Goal: Information Seeking & Learning: Learn about a topic

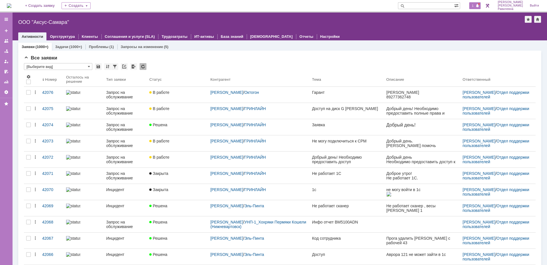
click at [475, 7] on span "1" at bounding box center [472, 6] width 5 height 4
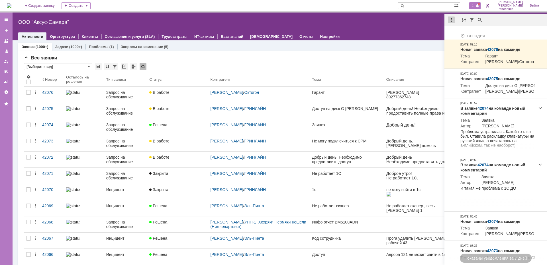
click at [451, 20] on div at bounding box center [451, 20] width 7 height 7
click at [464, 33] on div "Отметить уведомления прочитанными" at bounding box center [490, 34] width 76 height 4
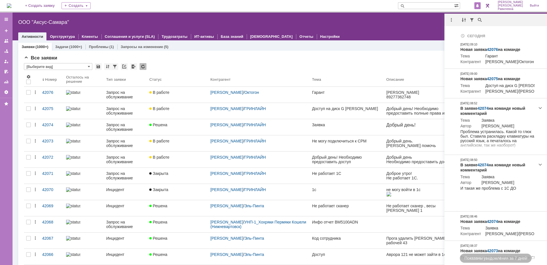
click at [334, 60] on div "Все заявки" at bounding box center [279, 58] width 511 height 6
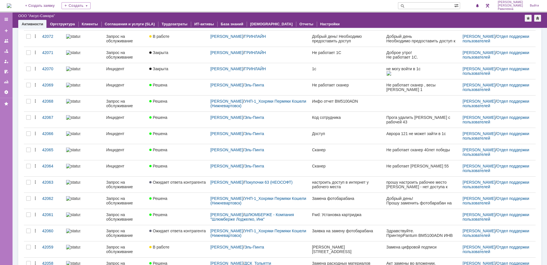
scroll to position [149, 0]
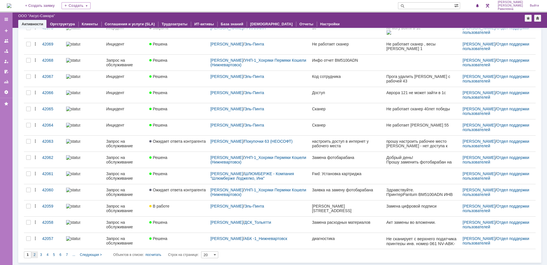
click at [36, 256] on div "2" at bounding box center [34, 255] width 7 height 7
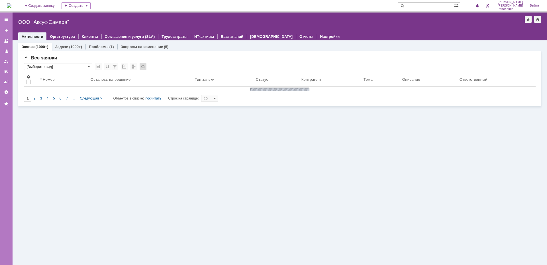
scroll to position [0, 0]
type input "2"
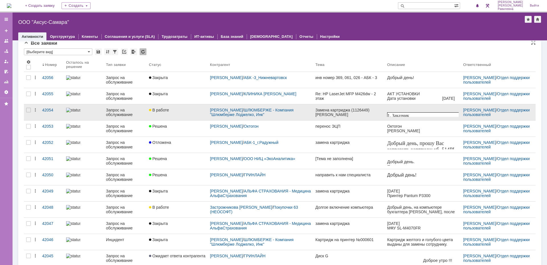
click at [106, 113] on div "Запрос на обслуживание" at bounding box center [125, 112] width 38 height 9
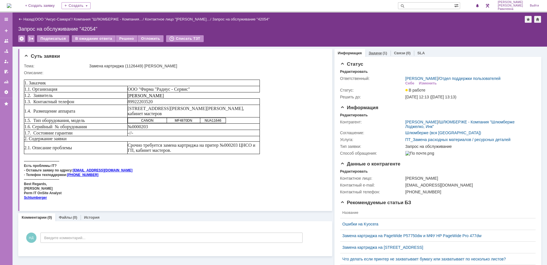
click at [374, 54] on link "Задачи" at bounding box center [374, 53] width 13 height 4
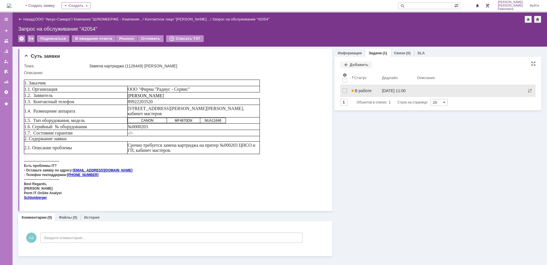
click at [373, 90] on div "В работе" at bounding box center [364, 91] width 26 height 5
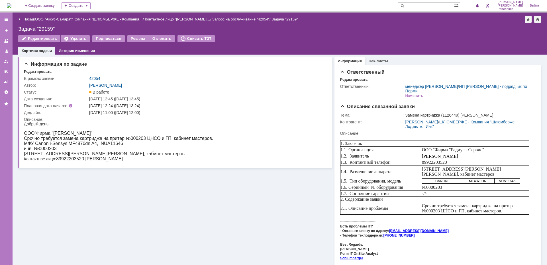
click at [47, 17] on link "ООО "Аксус-Самара"" at bounding box center [53, 19] width 37 height 4
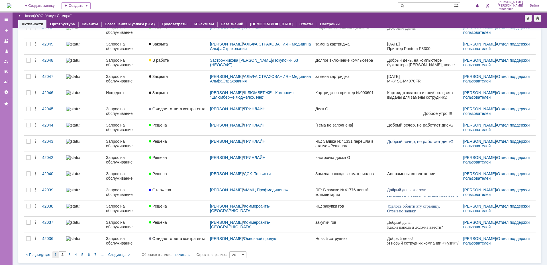
click at [55, 256] on span "1" at bounding box center [56, 255] width 2 height 4
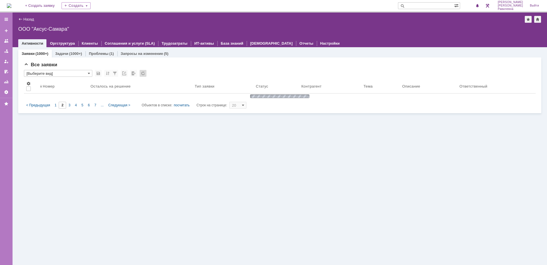
type input "1"
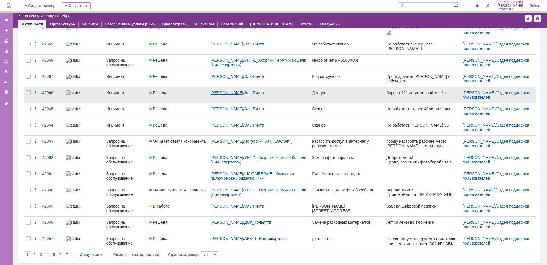
scroll to position [93, 0]
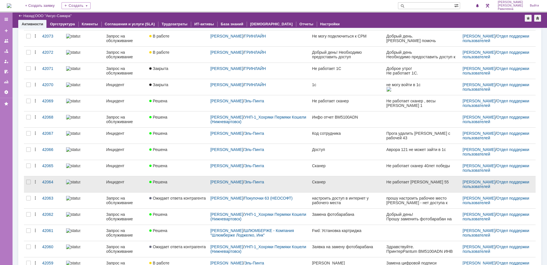
click at [120, 183] on div "Инцидент" at bounding box center [125, 182] width 38 height 5
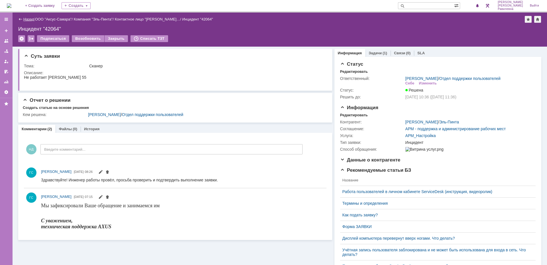
click at [26, 20] on link "Назад" at bounding box center [28, 19] width 11 height 4
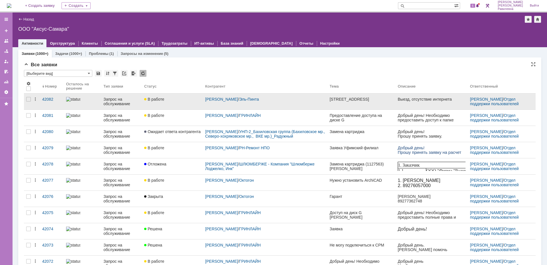
click at [121, 101] on div "Запрос на обслуживание" at bounding box center [121, 101] width 36 height 9
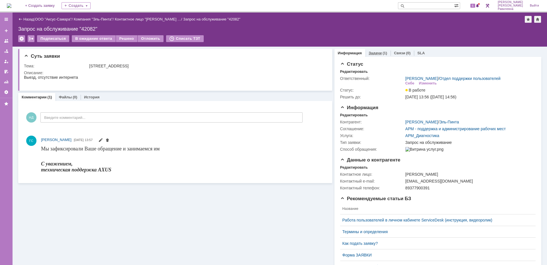
click at [375, 52] on link "Задачи" at bounding box center [374, 53] width 13 height 4
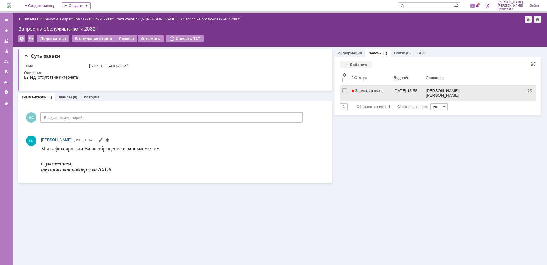
click at [371, 91] on span "Запланирована" at bounding box center [367, 91] width 32 height 5
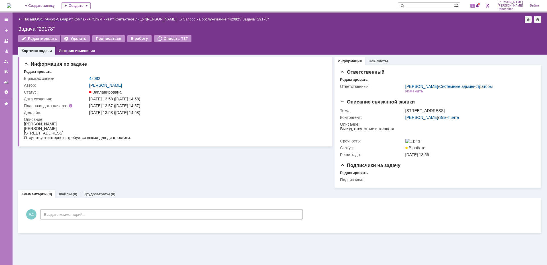
click at [59, 19] on link "ООО "Аксус-Самара"" at bounding box center [53, 19] width 37 height 4
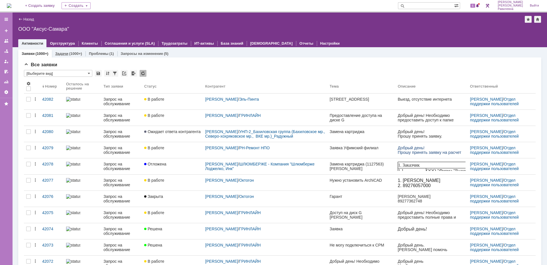
click at [60, 54] on link "Задачи" at bounding box center [61, 54] width 13 height 4
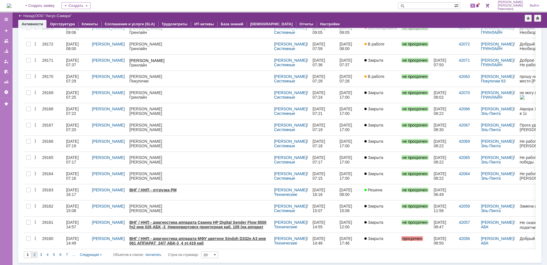
click at [36, 255] on div "2" at bounding box center [34, 255] width 7 height 7
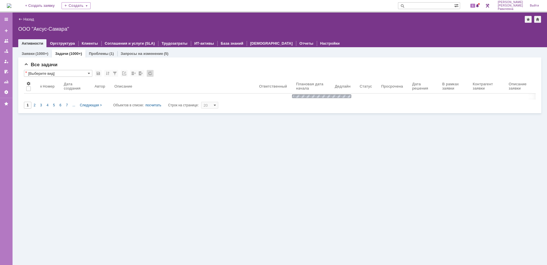
type input "2"
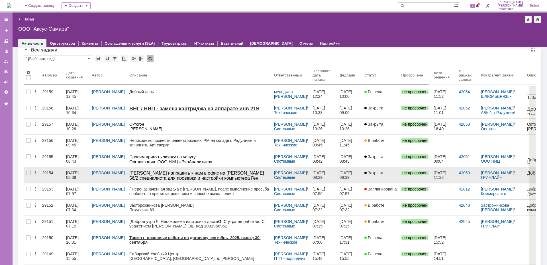
click at [73, 174] on div "30.09.2025 08:39" at bounding box center [73, 175] width 14 height 9
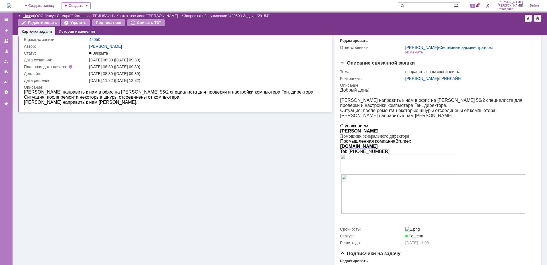
click at [27, 15] on link "Назад" at bounding box center [28, 16] width 11 height 4
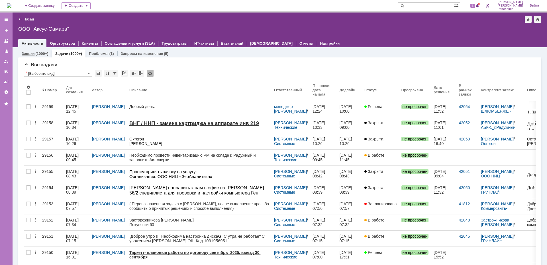
click at [34, 53] on link "Заявки" at bounding box center [28, 54] width 13 height 4
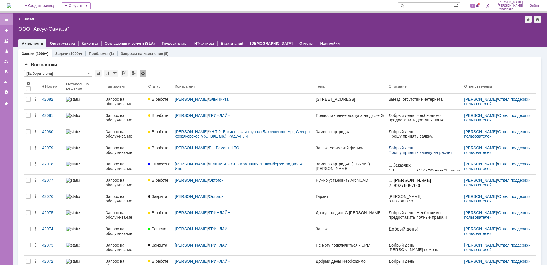
click at [6, 19] on div at bounding box center [6, 19] width 5 height 5
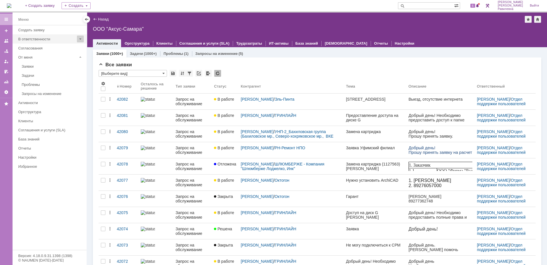
click at [80, 40] on span at bounding box center [80, 39] width 7 height 7
click at [36, 139] on div "База знаний" at bounding box center [50, 139] width 65 height 4
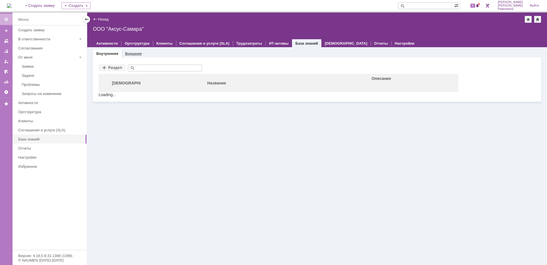
click at [129, 53] on link "Внешняя" at bounding box center [133, 54] width 17 height 4
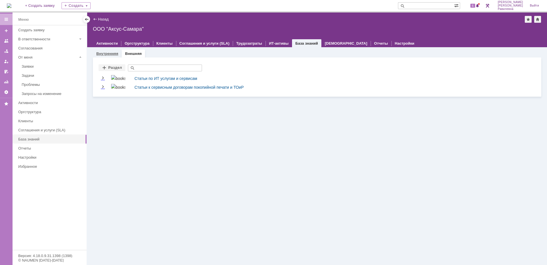
click at [103, 54] on link "Внутренняя" at bounding box center [107, 54] width 22 height 4
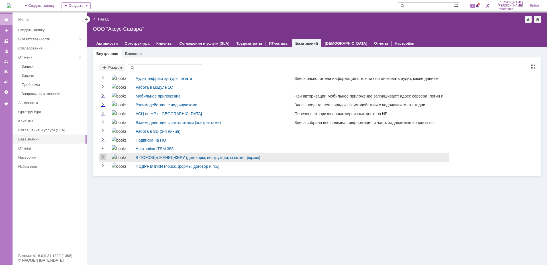
click at [103, 157] on link "Expand" at bounding box center [103, 157] width 6 height 5
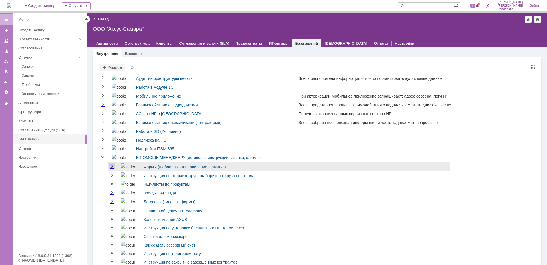
click at [112, 168] on link "Expand" at bounding box center [112, 167] width 6 height 5
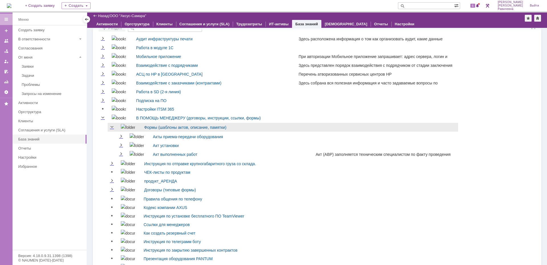
scroll to position [28, 0]
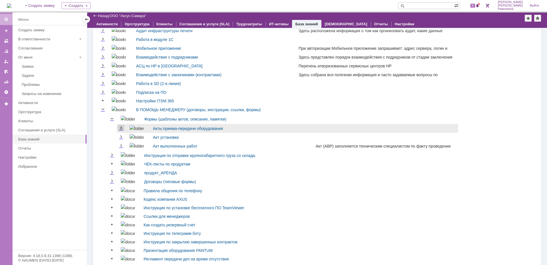
click at [122, 128] on link "Expand" at bounding box center [121, 128] width 6 height 5
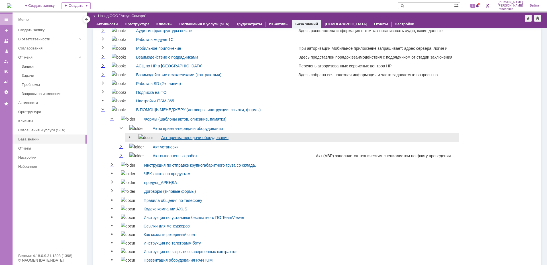
click at [179, 137] on link "Акт приема-передачи оборудования" at bounding box center [194, 138] width 67 height 5
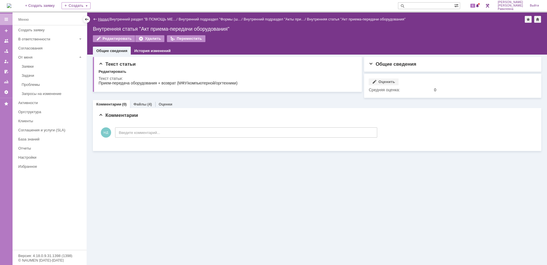
click at [102, 19] on link "Назад" at bounding box center [103, 19] width 11 height 4
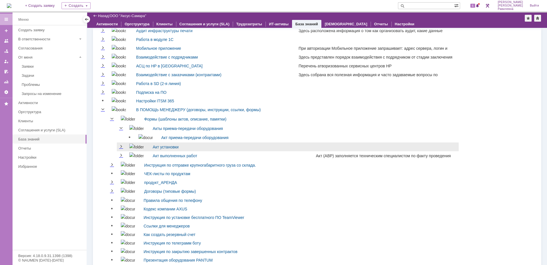
scroll to position [56, 0]
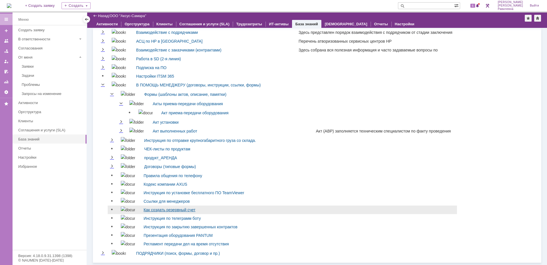
click at [163, 210] on link "Как создать резервный счет" at bounding box center [169, 210] width 52 height 5
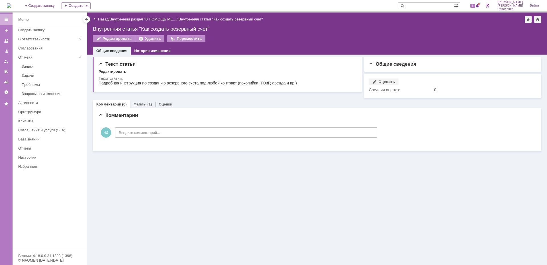
click at [143, 102] on link "Файлы" at bounding box center [139, 104] width 13 height 4
click at [104, 134] on div at bounding box center [103, 137] width 11 height 14
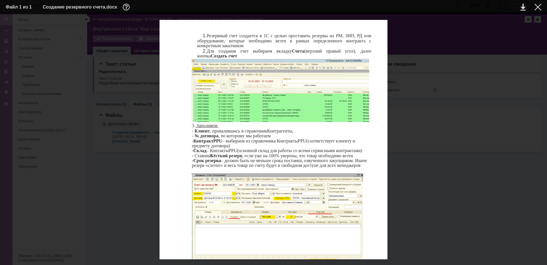
scroll to position [56, 0]
click at [540, 8] on div at bounding box center [537, 7] width 7 height 7
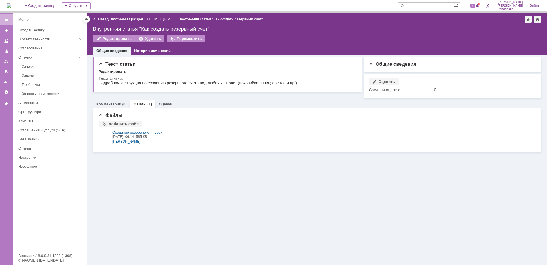
click at [102, 19] on link "Назад" at bounding box center [103, 19] width 11 height 4
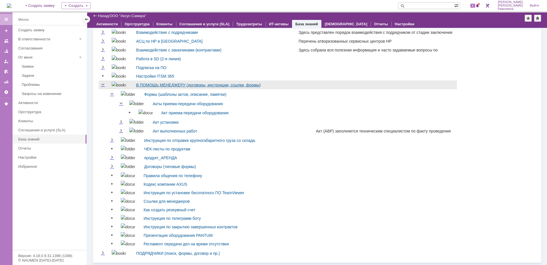
scroll to position [56, 0]
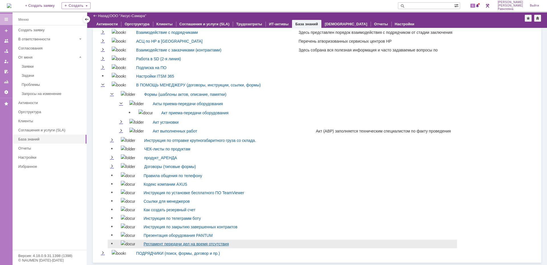
click at [164, 245] on link "Регламент передачи дел на время отсутствия" at bounding box center [185, 244] width 85 height 5
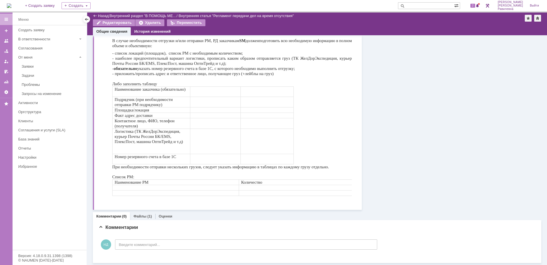
scroll to position [402, 0]
click at [140, 218] on div "Файлы (1)" at bounding box center [142, 216] width 25 height 8
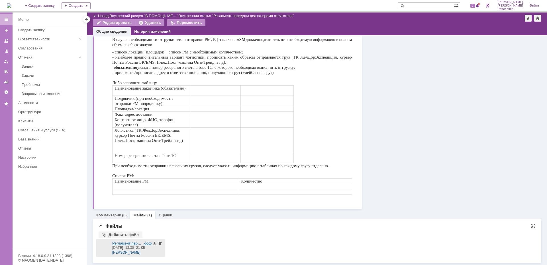
click at [107, 246] on div at bounding box center [103, 248] width 11 height 14
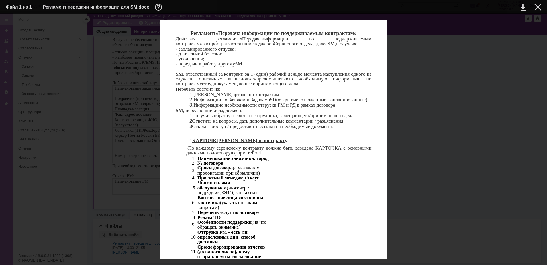
scroll to position [300, 0]
click at [536, 4] on div at bounding box center [537, 7] width 7 height 7
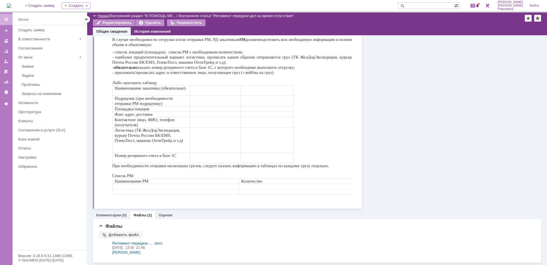
click at [101, 16] on link "Назад" at bounding box center [103, 16] width 11 height 4
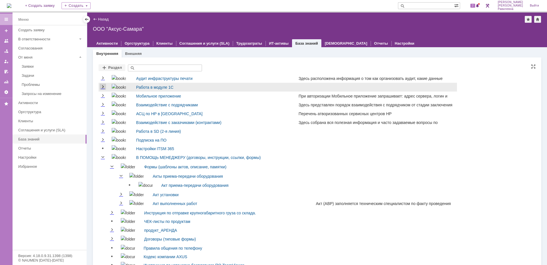
click at [102, 87] on link "Expand" at bounding box center [103, 87] width 6 height 5
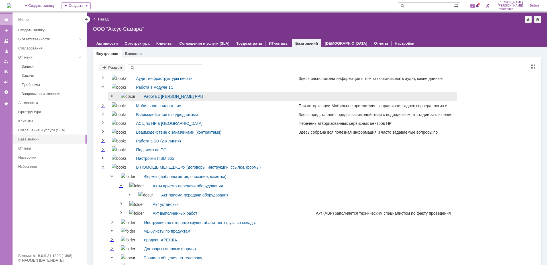
click at [175, 96] on link "Работа с модулем Контракты PPU" at bounding box center [172, 96] width 59 height 5
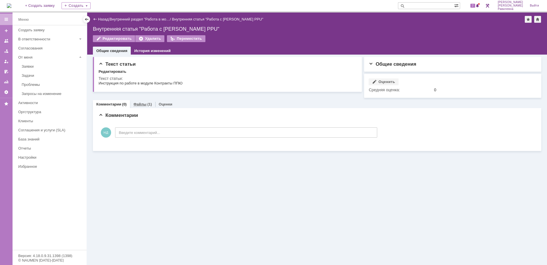
click at [141, 102] on link "Файлы" at bounding box center [139, 104] width 13 height 4
click at [98, 134] on div at bounding box center [103, 137] width 11 height 14
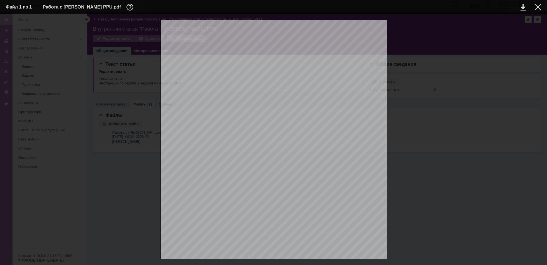
scroll to position [512, 0]
click at [536, 10] on div at bounding box center [537, 7] width 7 height 7
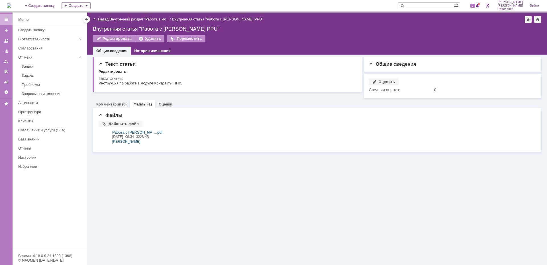
click at [99, 20] on link "Назад" at bounding box center [103, 19] width 11 height 4
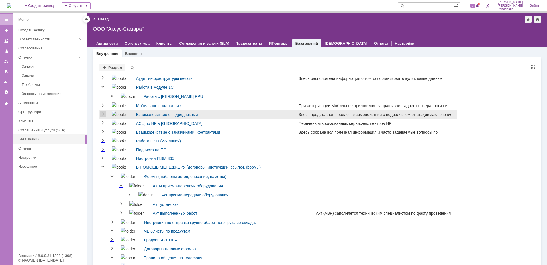
click at [104, 114] on link "Expand" at bounding box center [103, 114] width 6 height 5
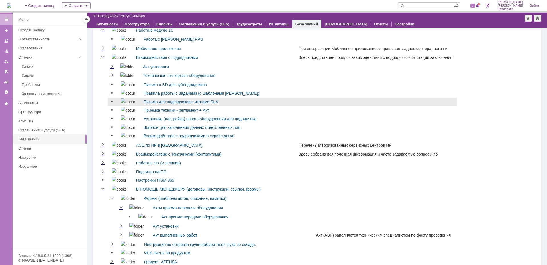
scroll to position [57, 0]
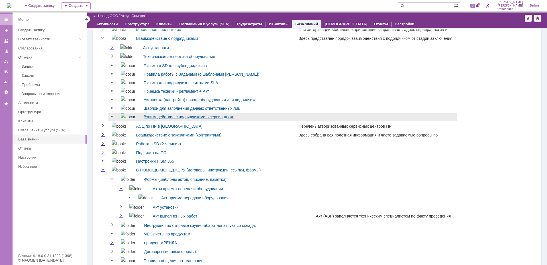
click at [175, 119] on link "Взаимодействие с подрядчиками в сервис-деске" at bounding box center [188, 117] width 91 height 5
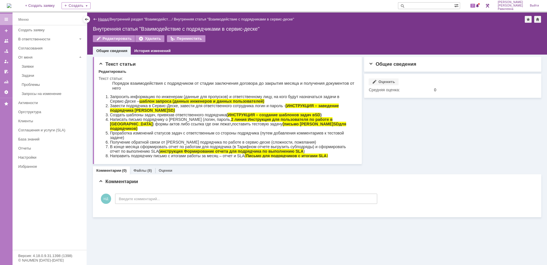
click at [103, 20] on link "Назад" at bounding box center [103, 19] width 11 height 4
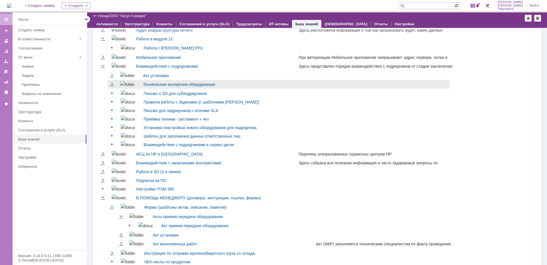
scroll to position [57, 0]
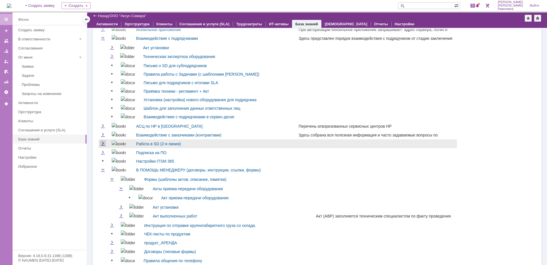
click at [106, 146] on link "Expand" at bounding box center [103, 143] width 6 height 5
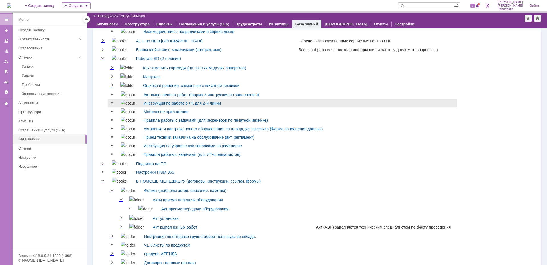
scroll to position [171, 0]
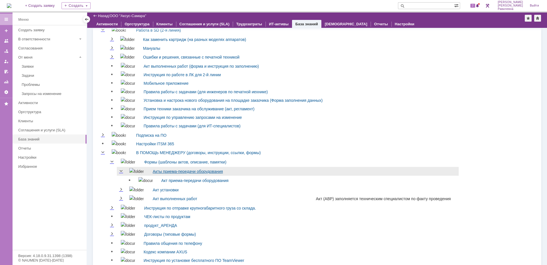
click at [176, 174] on link "Акты приема-передачи оборудования" at bounding box center [188, 171] width 70 height 5
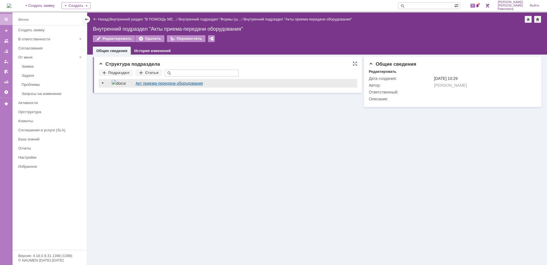
click at [146, 83] on link "Акт приема-передачи оборудования" at bounding box center [169, 83] width 67 height 5
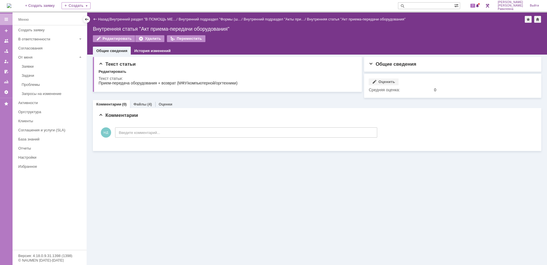
click at [139, 99] on div "Комментарии (0) Файлы (4) Оценки Комментарии Добавить комментарий НД Введите ко…" at bounding box center [317, 124] width 448 height 53
click at [141, 103] on link "Файлы" at bounding box center [139, 104] width 13 height 4
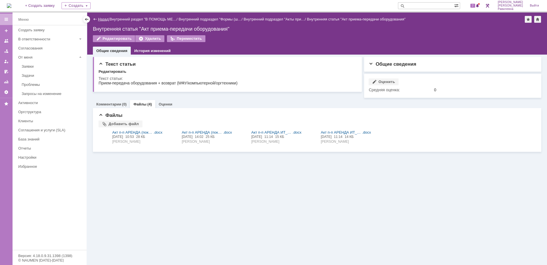
click at [103, 20] on link "Назад" at bounding box center [103, 19] width 11 height 4
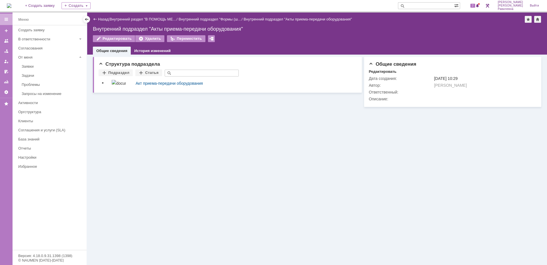
click at [103, 20] on link "Назад" at bounding box center [103, 19] width 11 height 4
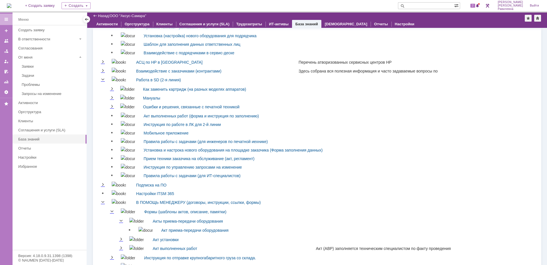
scroll to position [142, 0]
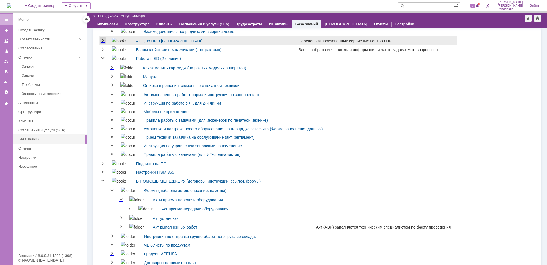
click at [102, 43] on link "Expand" at bounding box center [103, 40] width 6 height 5
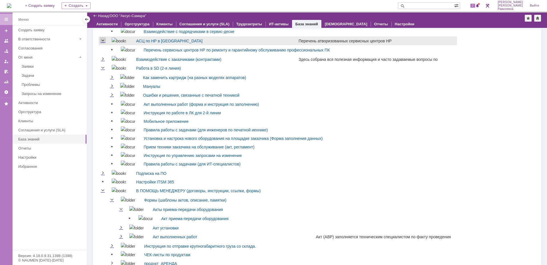
click at [102, 43] on link "Collapse" at bounding box center [103, 40] width 6 height 5
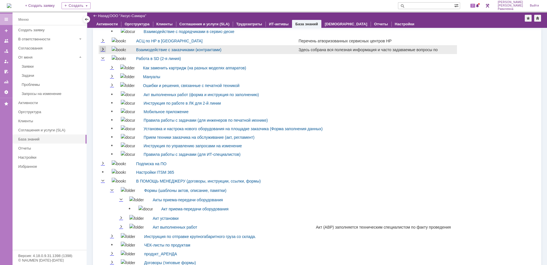
click at [102, 52] on link "Expand" at bounding box center [103, 49] width 6 height 5
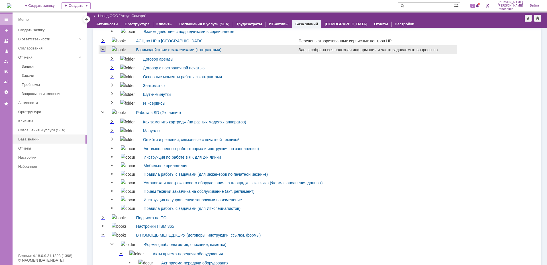
click at [102, 52] on link "Collapse" at bounding box center [103, 49] width 6 height 5
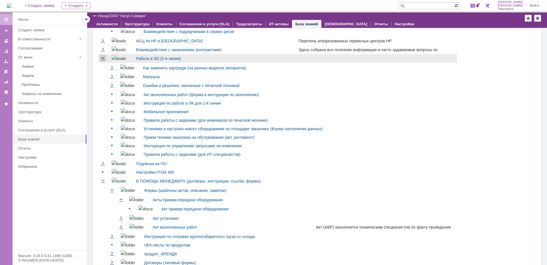
click at [103, 60] on link "Collapse" at bounding box center [103, 58] width 6 height 5
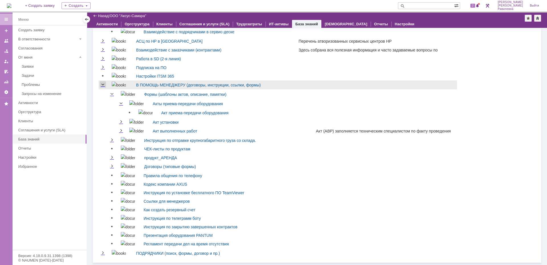
click at [105, 87] on link "Collapse" at bounding box center [103, 85] width 6 height 5
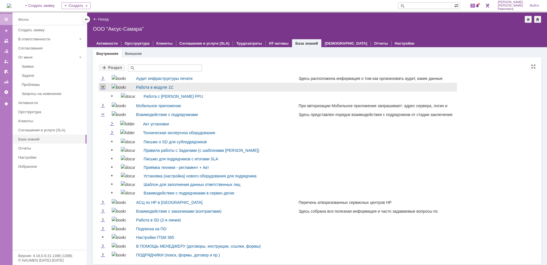
click at [102, 86] on link "Collapse" at bounding box center [103, 87] width 6 height 5
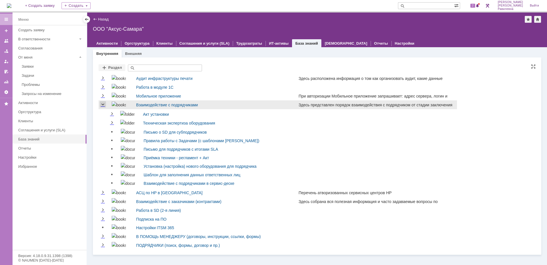
click at [102, 102] on link "Collapse" at bounding box center [103, 104] width 6 height 5
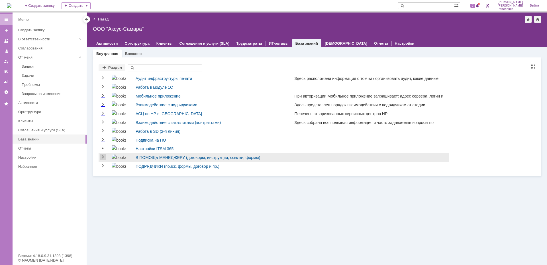
click at [103, 159] on link "Expand" at bounding box center [103, 157] width 6 height 5
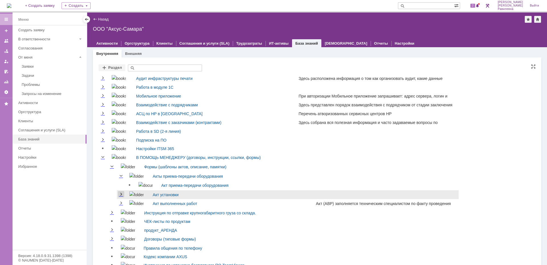
click at [122, 196] on link "Expand" at bounding box center [121, 194] width 6 height 5
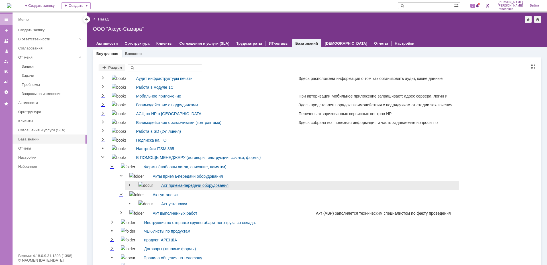
scroll to position [57, 0]
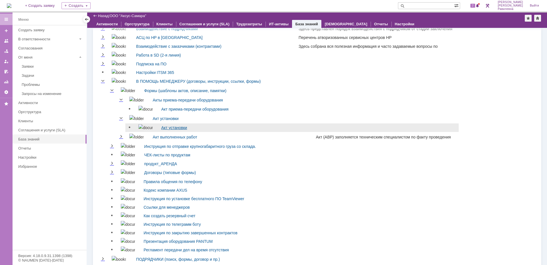
click at [168, 129] on link "Акт установки" at bounding box center [174, 128] width 26 height 5
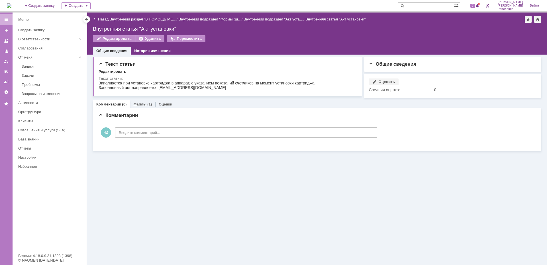
click at [141, 102] on div "Файлы (1)" at bounding box center [142, 104] width 25 height 8
click at [105, 134] on div at bounding box center [103, 137] width 11 height 14
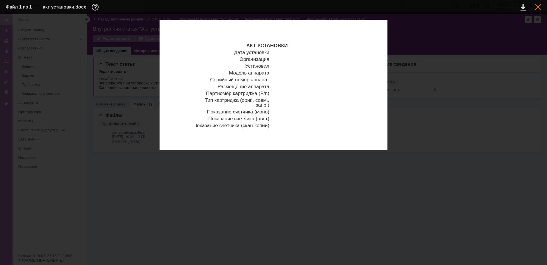
click at [538, 9] on div at bounding box center [537, 7] width 7 height 7
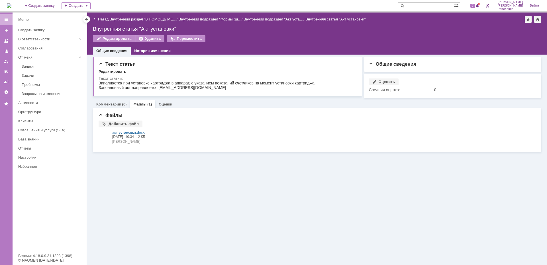
click at [102, 20] on link "Назад" at bounding box center [103, 19] width 11 height 4
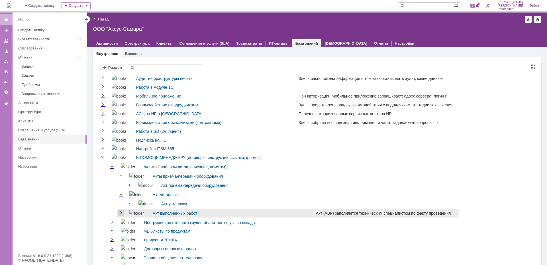
click at [123, 213] on link "Expand" at bounding box center [121, 213] width 6 height 5
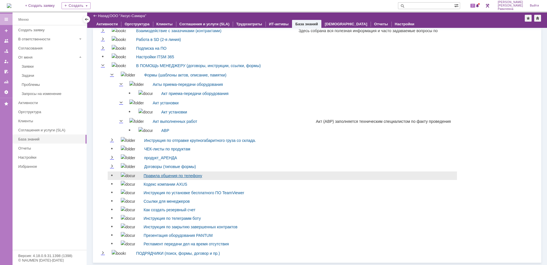
scroll to position [76, 0]
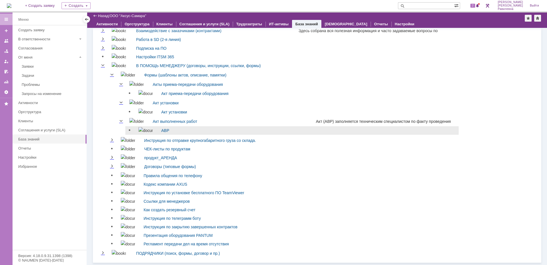
click at [142, 128] on img at bounding box center [145, 130] width 14 height 7
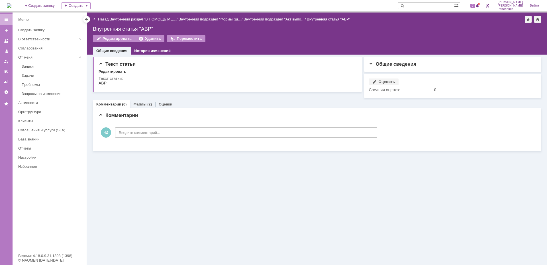
click at [145, 104] on div "Файлы (2)" at bounding box center [142, 104] width 19 height 4
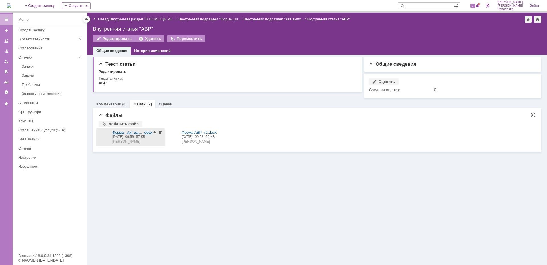
click at [106, 137] on div at bounding box center [103, 137] width 11 height 14
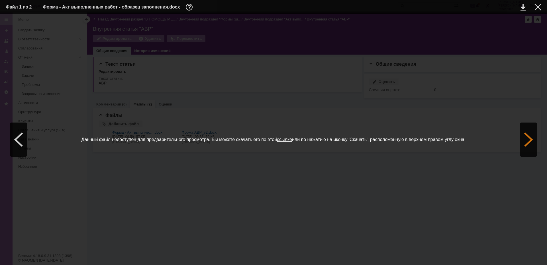
click at [527, 139] on div at bounding box center [528, 140] width 17 height 34
click at [537, 8] on div at bounding box center [537, 7] width 7 height 7
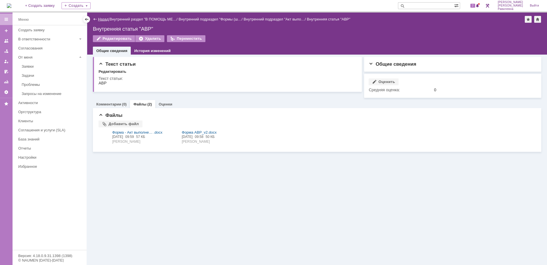
click at [100, 18] on link "Назад" at bounding box center [103, 19] width 11 height 4
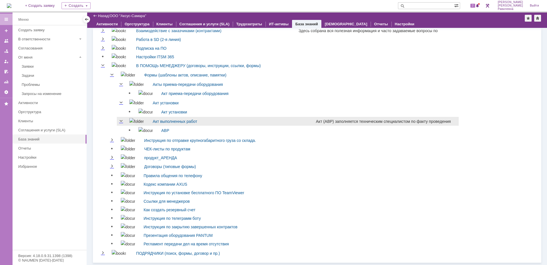
scroll to position [76, 0]
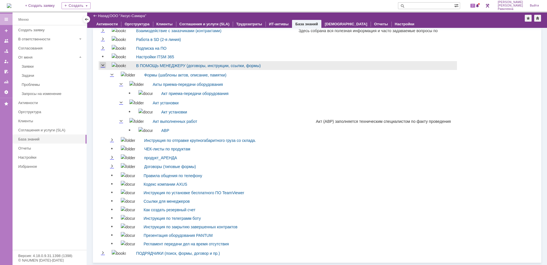
click at [105, 63] on link "Collapse" at bounding box center [103, 65] width 6 height 5
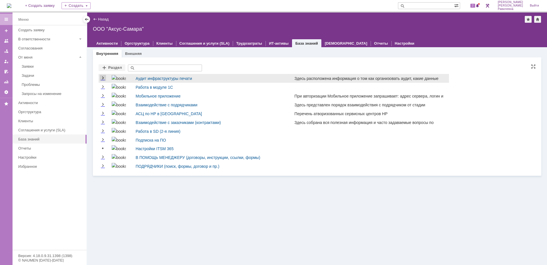
scroll to position [0, 0]
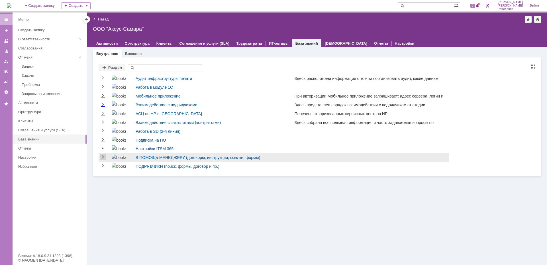
click at [103, 157] on link "Expand" at bounding box center [103, 157] width 6 height 5
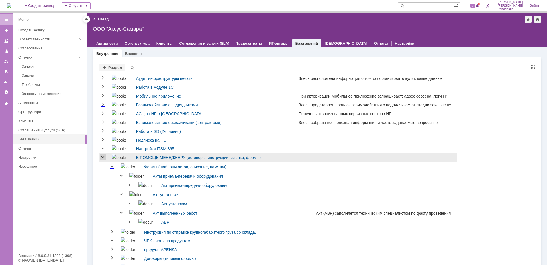
click at [103, 157] on link "Collapse" at bounding box center [103, 157] width 6 height 5
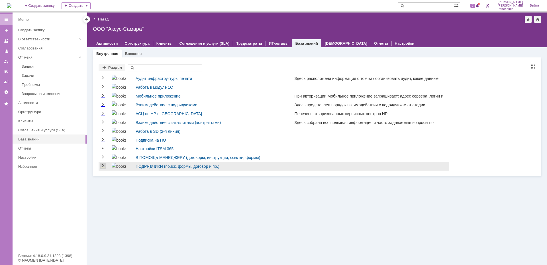
click at [102, 167] on link "Expand" at bounding box center [103, 166] width 6 height 5
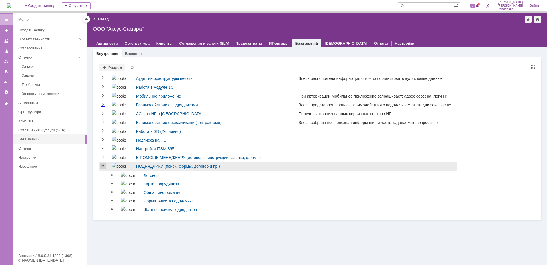
click at [102, 164] on link "Collapse" at bounding box center [103, 166] width 6 height 5
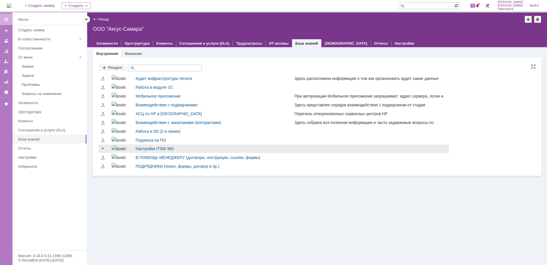
click at [102, 148] on link at bounding box center [103, 148] width 7 height 7
click at [103, 150] on link at bounding box center [103, 148] width 7 height 7
click at [158, 149] on link "Настройки ITSM 365" at bounding box center [155, 149] width 38 height 5
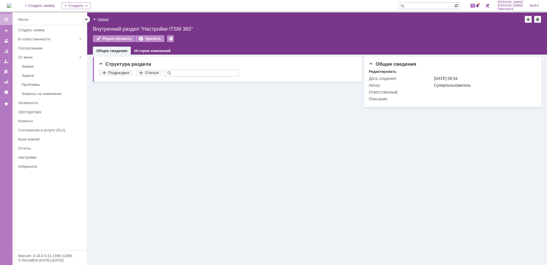
click at [103, 18] on link "Назад" at bounding box center [103, 19] width 11 height 4
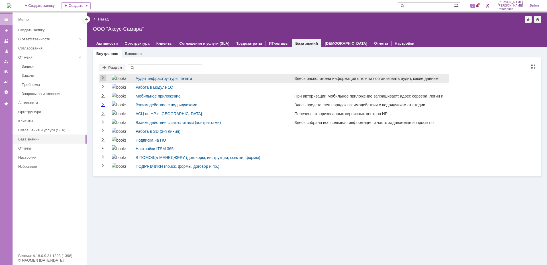
click at [102, 78] on link "Expand" at bounding box center [103, 78] width 6 height 5
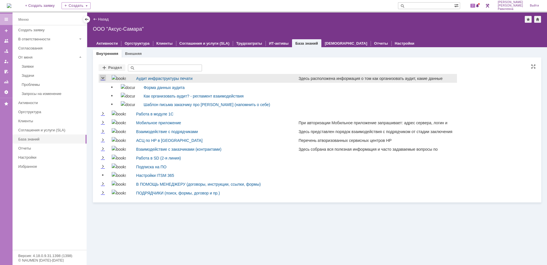
click at [104, 78] on link "Collapse" at bounding box center [103, 78] width 6 height 5
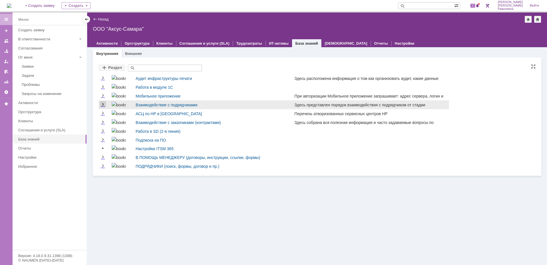
click at [102, 106] on link "Expand" at bounding box center [103, 104] width 6 height 5
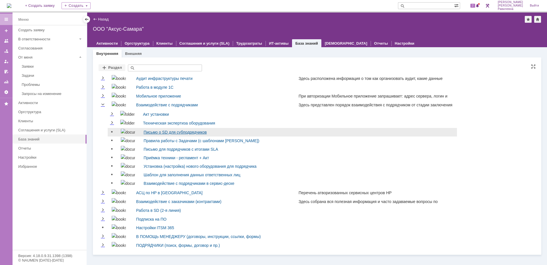
click at [173, 132] on link "Письмо о SD для субподрядчиков" at bounding box center [174, 132] width 63 height 5
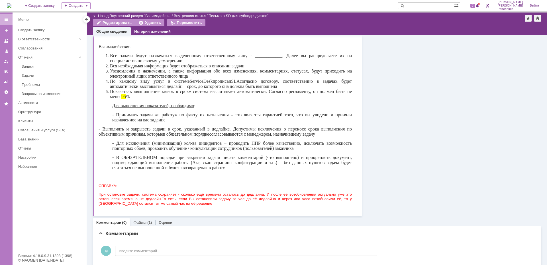
scroll to position [79, 0]
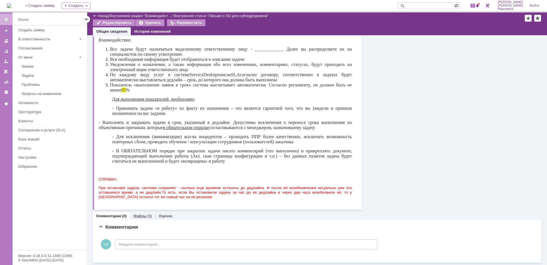
click at [145, 215] on div "Файлы (1)" at bounding box center [142, 216] width 19 height 4
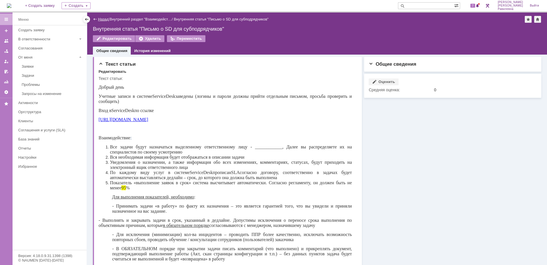
click at [103, 18] on link "Назад" at bounding box center [103, 19] width 11 height 4
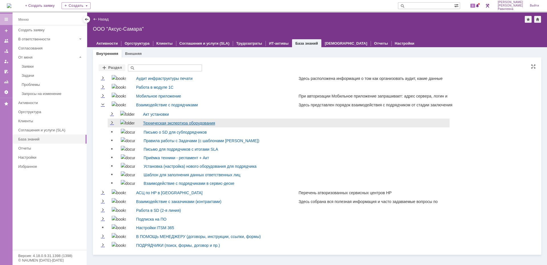
click at [160, 121] on link "Техническая экспертиза оборудования" at bounding box center [179, 123] width 72 height 5
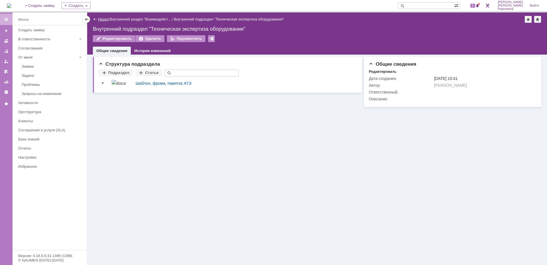
click at [98, 20] on link "Назад" at bounding box center [103, 19] width 11 height 4
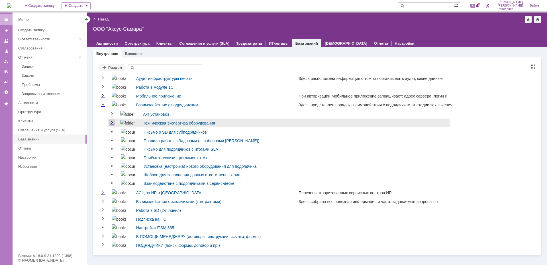
click at [112, 123] on link "Expand" at bounding box center [112, 123] width 6 height 5
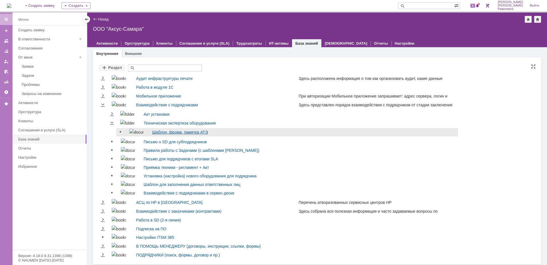
click at [171, 133] on link "Шаблон, фрома, памятка АТЭ" at bounding box center [180, 132] width 56 height 5
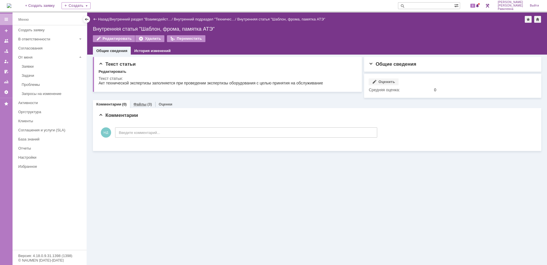
click at [143, 104] on link "Файлы" at bounding box center [139, 104] width 13 height 4
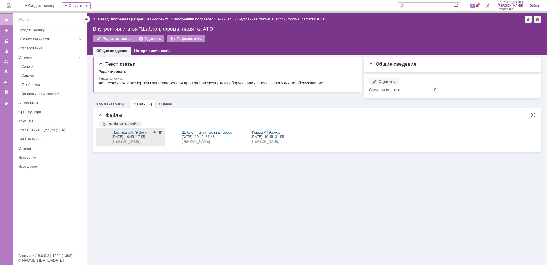
click at [101, 137] on div at bounding box center [103, 137] width 11 height 14
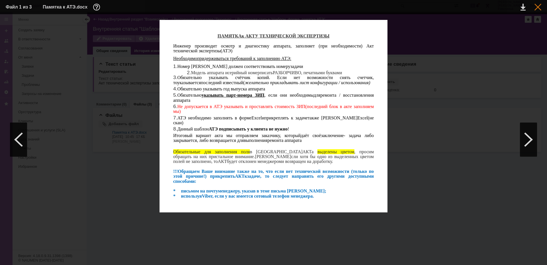
click at [539, 10] on div at bounding box center [537, 7] width 7 height 7
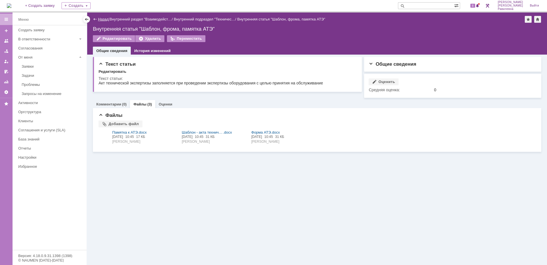
click at [107, 20] on link "Назад" at bounding box center [103, 19] width 11 height 4
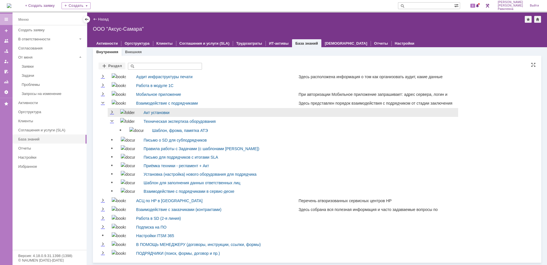
scroll to position [4, 0]
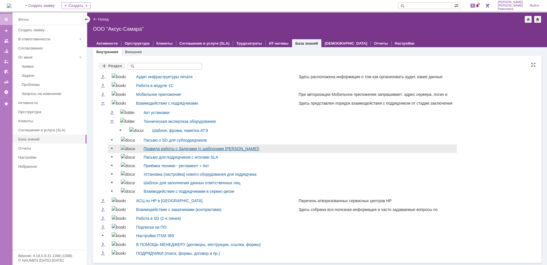
click at [187, 147] on link "Правила работы с Задачами (с шаблонами Актов)" at bounding box center [201, 149] width 116 height 5
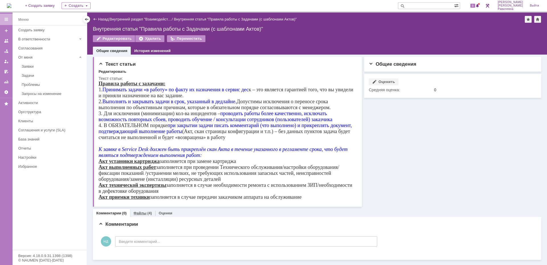
click at [135, 210] on div "Файлы (4)" at bounding box center [142, 213] width 25 height 8
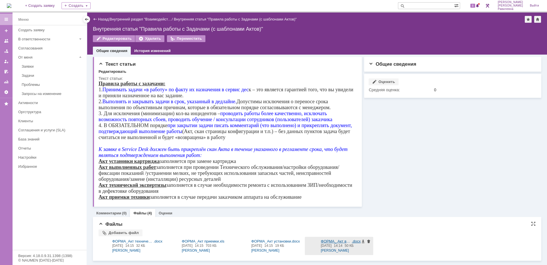
click at [317, 242] on div at bounding box center [312, 246] width 11 height 14
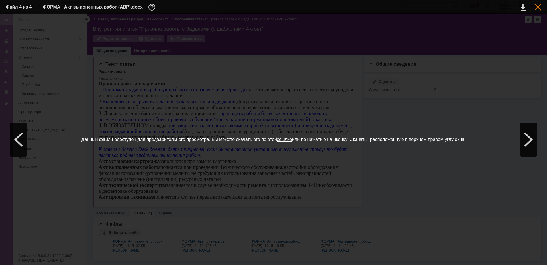
click at [539, 9] on div at bounding box center [537, 7] width 7 height 7
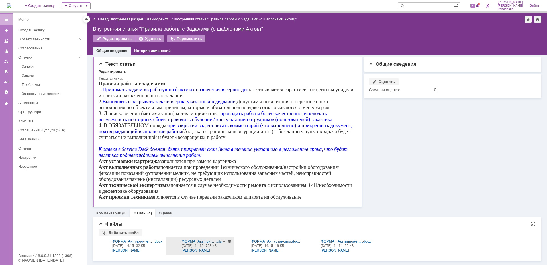
click at [172, 244] on div at bounding box center [173, 246] width 11 height 14
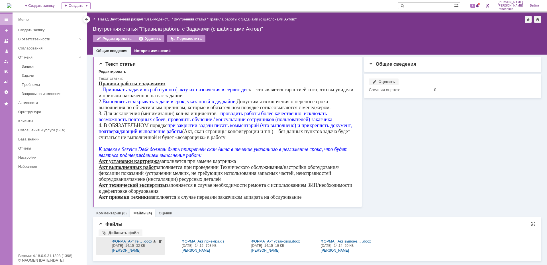
click at [107, 248] on div at bounding box center [103, 246] width 11 height 14
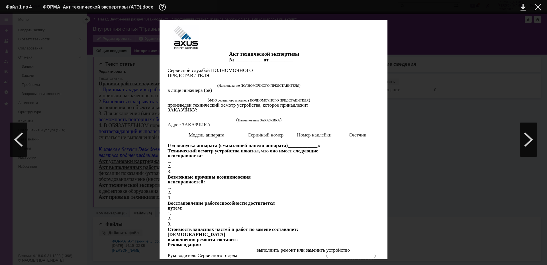
scroll to position [5, 0]
click at [537, 7] on div at bounding box center [537, 7] width 7 height 7
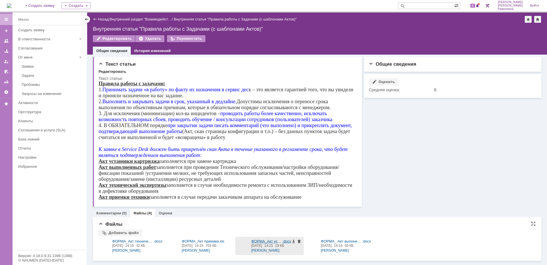
click at [245, 248] on div at bounding box center [242, 246] width 11 height 14
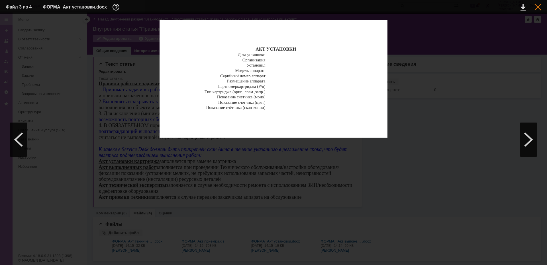
click at [536, 9] on div at bounding box center [537, 7] width 7 height 7
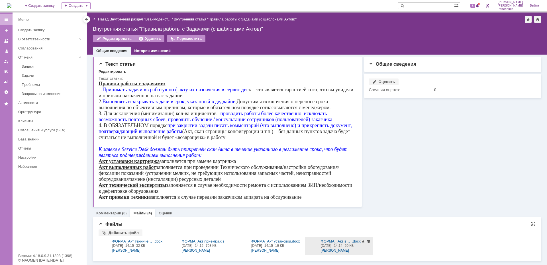
click at [314, 248] on div at bounding box center [312, 246] width 11 height 14
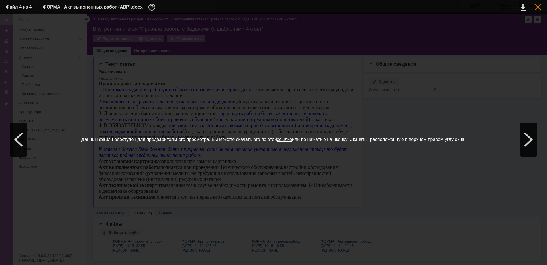
click at [538, 9] on div at bounding box center [537, 7] width 7 height 7
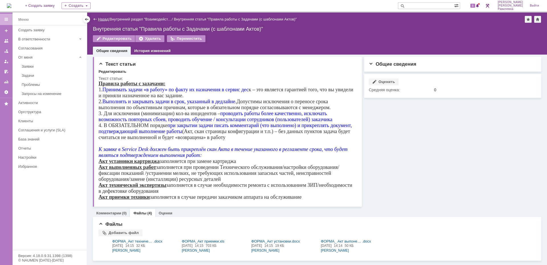
click at [100, 20] on link "Назад" at bounding box center [103, 19] width 11 height 4
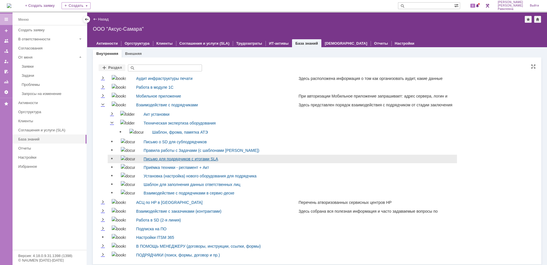
click at [151, 161] on link "Письмо для подрядчиков с итогами SLA" at bounding box center [180, 159] width 75 height 5
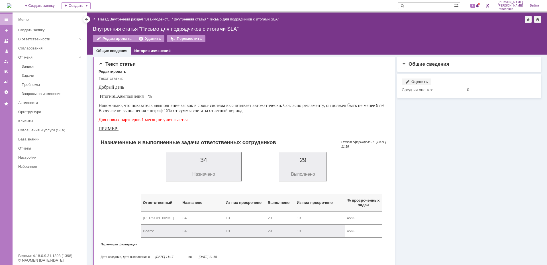
click at [99, 20] on link "Назад" at bounding box center [103, 19] width 11 height 4
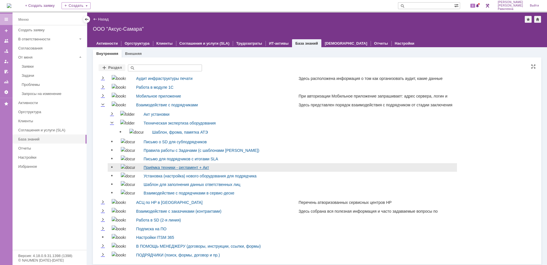
click at [152, 167] on link "Приёмка техники - регламент + Акт" at bounding box center [175, 167] width 65 height 5
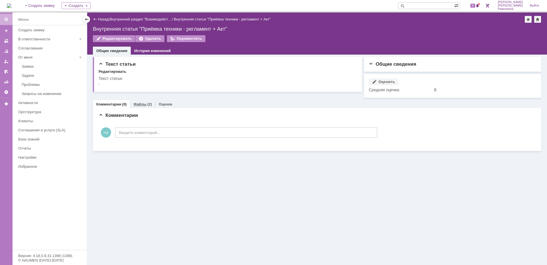
click at [145, 101] on div "Файлы (2)" at bounding box center [142, 104] width 25 height 8
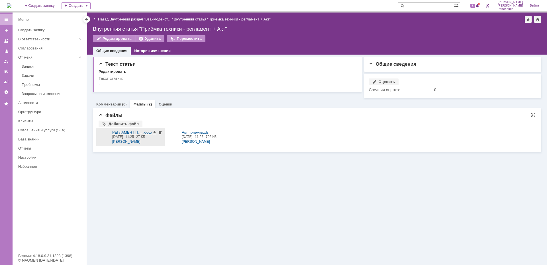
click at [105, 137] on div at bounding box center [103, 137] width 11 height 14
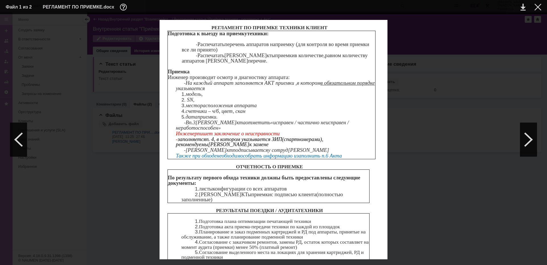
scroll to position [41, 0]
click at [527, 136] on div at bounding box center [528, 140] width 17 height 34
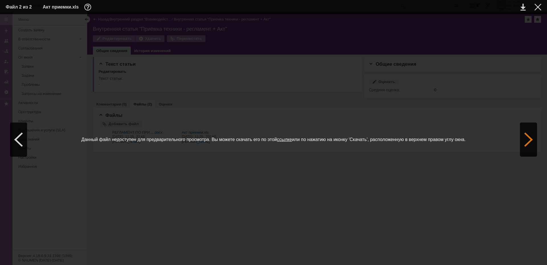
scroll to position [0, 0]
click at [538, 7] on div at bounding box center [537, 7] width 7 height 7
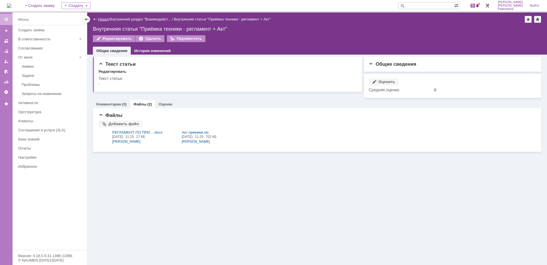
click at [101, 19] on link "Назад" at bounding box center [103, 19] width 11 height 4
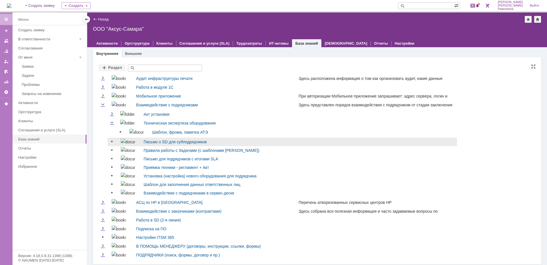
scroll to position [4, 0]
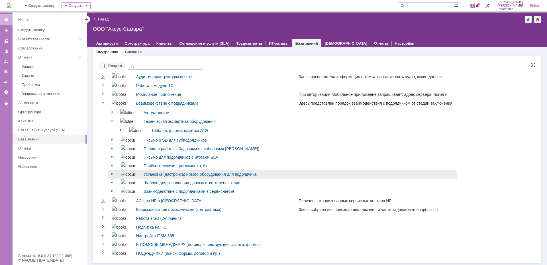
click at [212, 173] on link "Установка (настройка) нового оборудования для подрядчика" at bounding box center [199, 174] width 113 height 5
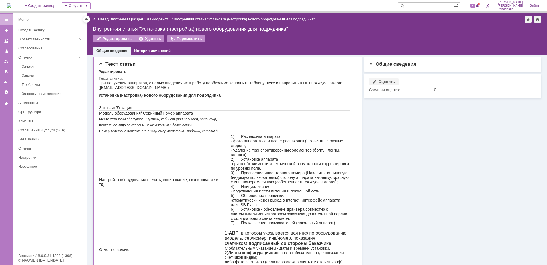
click at [100, 18] on link "Назад" at bounding box center [103, 19] width 11 height 4
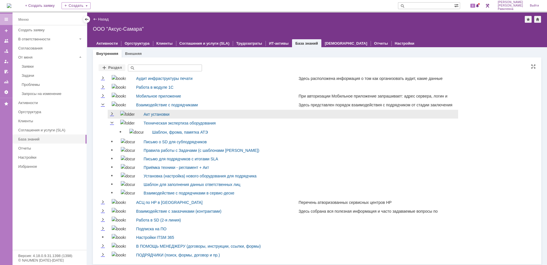
scroll to position [4, 0]
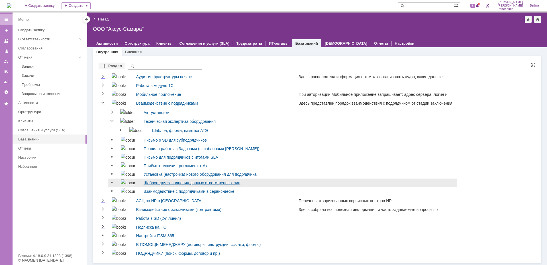
click at [182, 181] on link "Шаблон для заполнения данных ответственных лиц" at bounding box center [191, 183] width 97 height 5
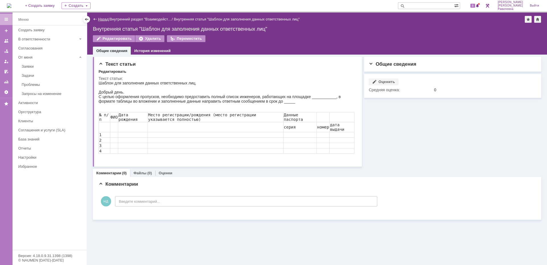
click at [101, 20] on link "Назад" at bounding box center [103, 19] width 11 height 4
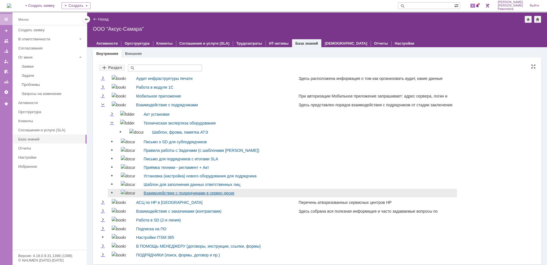
click at [204, 195] on link "Взаимодействие с подрядчиками в сервис-деске" at bounding box center [188, 193] width 91 height 5
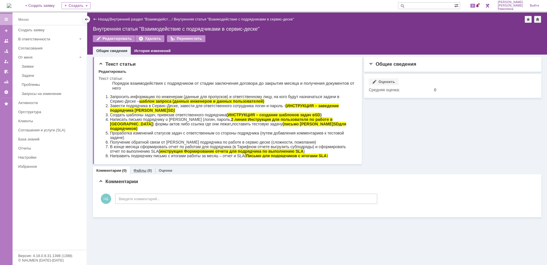
click at [149, 172] on div "(8)" at bounding box center [149, 171] width 5 height 4
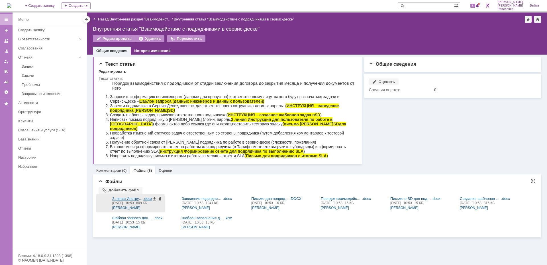
click at [103, 201] on div at bounding box center [103, 204] width 11 height 14
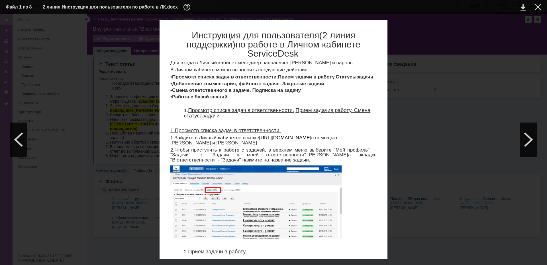
scroll to position [1484, 0]
click at [539, 8] on div at bounding box center [537, 7] width 7 height 7
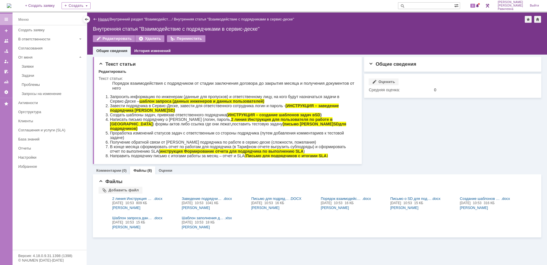
click at [101, 20] on link "Назад" at bounding box center [103, 19] width 11 height 4
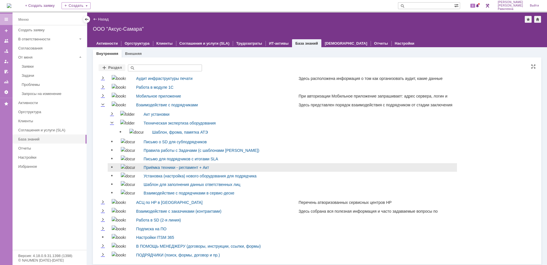
scroll to position [4, 0]
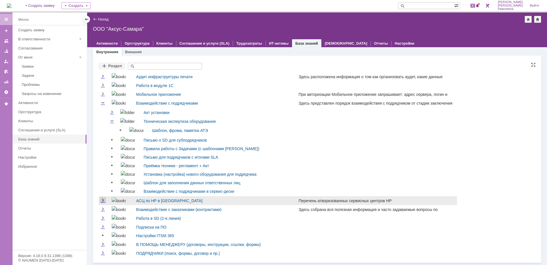
click at [102, 201] on link "Expand" at bounding box center [103, 200] width 6 height 5
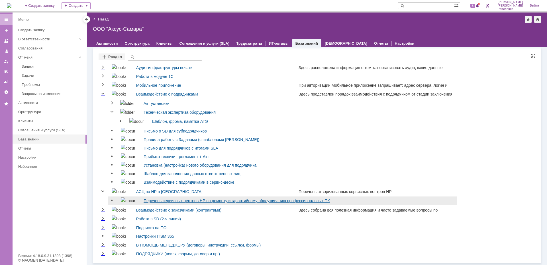
scroll to position [14, 0]
click at [219, 201] on link "Перечень сервисных центров HP по ремонту и гарантийному обслуживанию профессион…" at bounding box center [236, 200] width 186 height 5
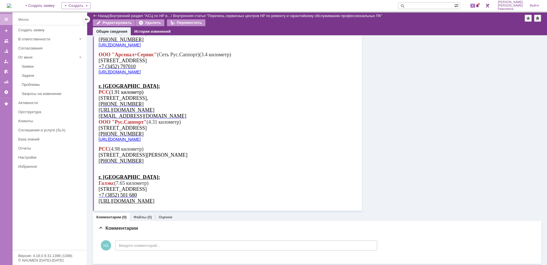
scroll to position [261, 0]
click at [99, 15] on link "Назад" at bounding box center [103, 16] width 11 height 4
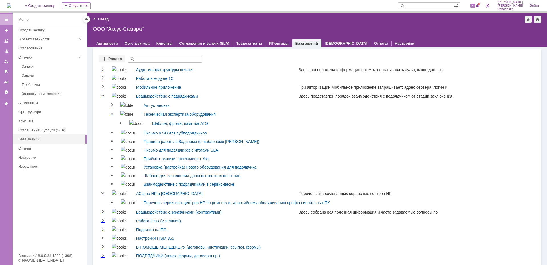
scroll to position [14, 0]
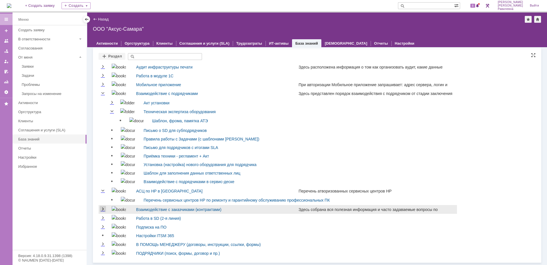
click at [101, 209] on link "Expand" at bounding box center [103, 209] width 6 height 5
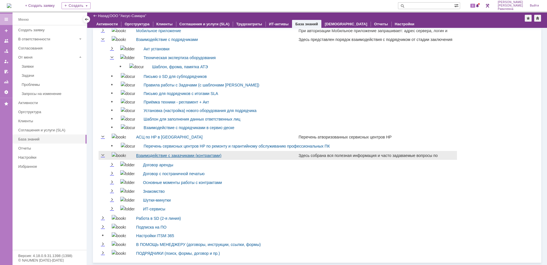
scroll to position [49, 0]
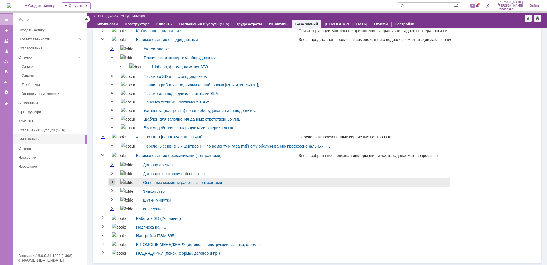
click at [113, 181] on link "Expand" at bounding box center [112, 182] width 6 height 5
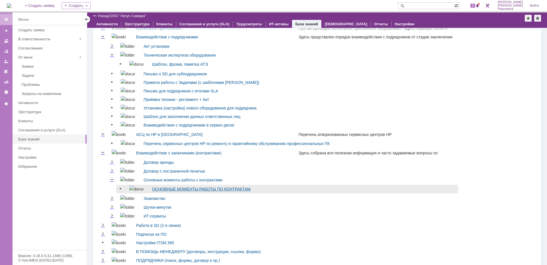
click at [204, 192] on link "ОСНОВНЫЕ МОМЕНТЫ РАБОТЫ ПО КОНТРАКТАМ" at bounding box center [201, 189] width 98 height 5
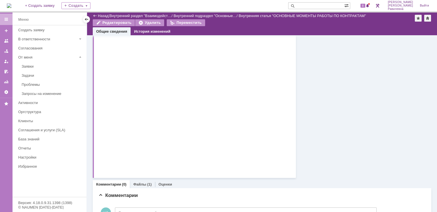
scroll to position [551, 0]
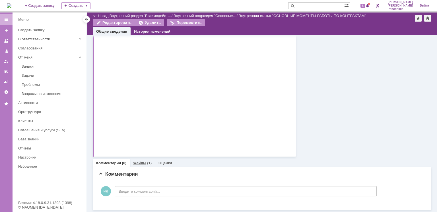
click at [141, 161] on link "Файлы" at bounding box center [139, 163] width 13 height 4
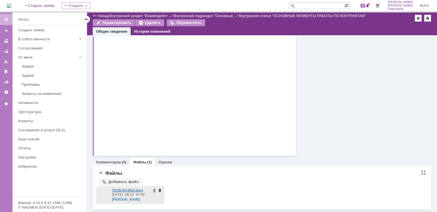
click at [104, 194] on div at bounding box center [103, 195] width 11 height 14
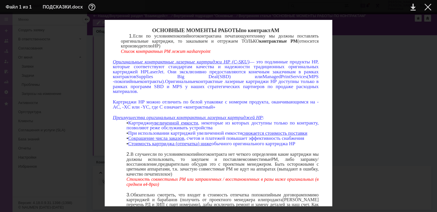
scroll to position [396, 0]
click at [429, 8] on div at bounding box center [428, 7] width 7 height 7
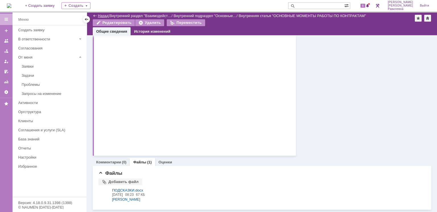
click at [103, 15] on link "Назад" at bounding box center [103, 16] width 11 height 4
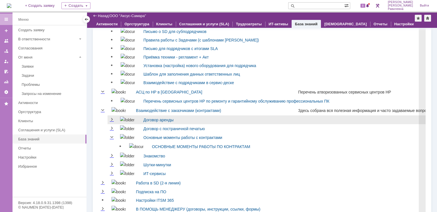
scroll to position [112, 0]
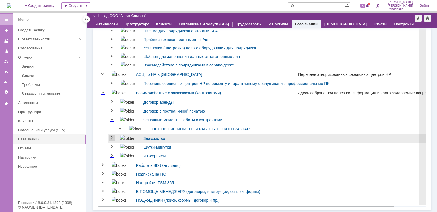
click at [114, 138] on link "Expand" at bounding box center [112, 138] width 6 height 5
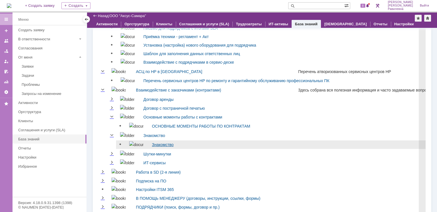
click at [165, 147] on link "Знакомство" at bounding box center [163, 145] width 22 height 5
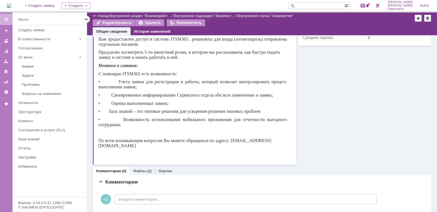
scroll to position [41, 0]
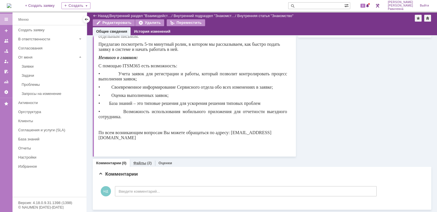
click at [142, 163] on link "Файлы" at bounding box center [139, 163] width 13 height 4
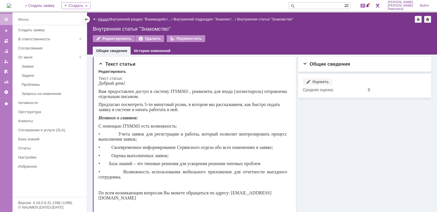
click at [100, 19] on link "Назад" at bounding box center [103, 19] width 11 height 4
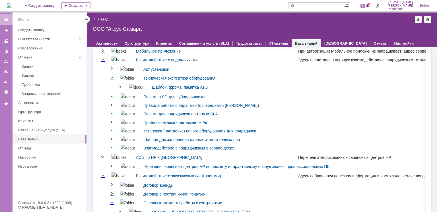
scroll to position [46, 0]
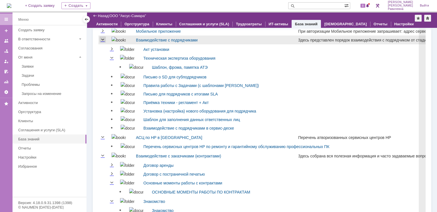
click at [103, 40] on link "Collapse" at bounding box center [103, 40] width 6 height 5
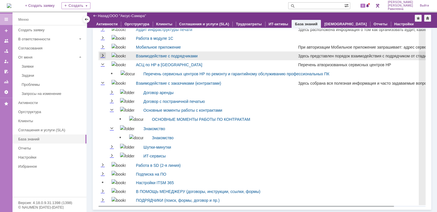
scroll to position [31, 0]
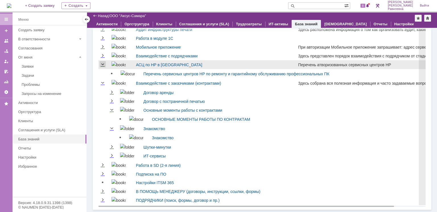
click at [102, 63] on link "Collapse" at bounding box center [103, 64] width 6 height 5
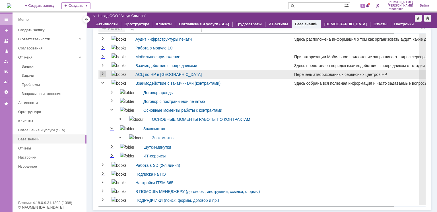
scroll to position [21, 0]
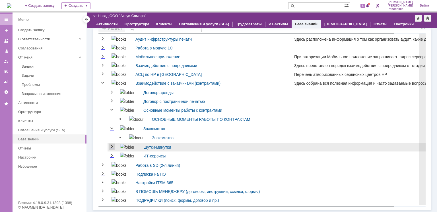
click at [111, 149] on link "Expand" at bounding box center [112, 147] width 6 height 5
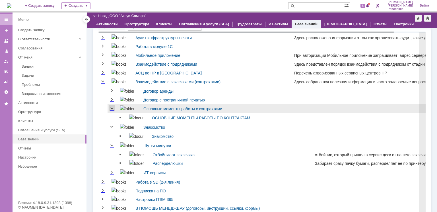
click at [113, 108] on link "Collapse" at bounding box center [112, 108] width 6 height 5
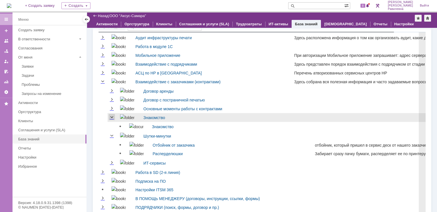
click at [112, 119] on link "Collapse" at bounding box center [112, 117] width 6 height 5
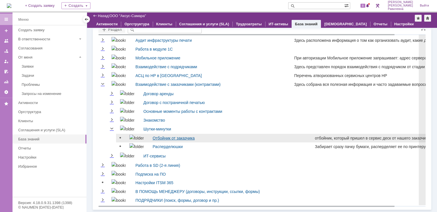
click at [153, 136] on link "Отбойник от заказчика" at bounding box center [174, 138] width 42 height 5
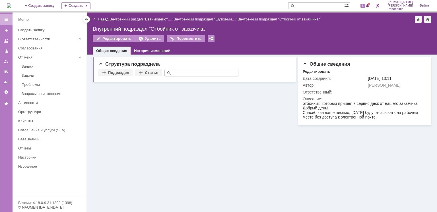
click at [101, 20] on link "Назад" at bounding box center [103, 19] width 11 height 4
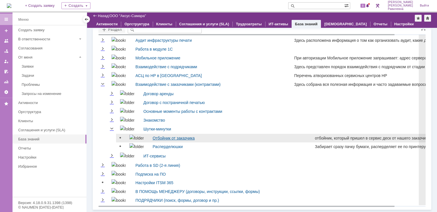
scroll to position [20, 0]
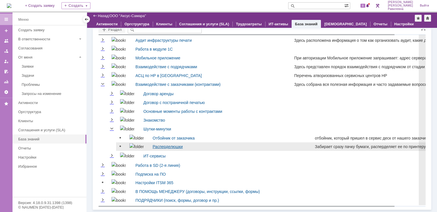
click at [167, 147] on link "Расперделюшки" at bounding box center [168, 147] width 30 height 5
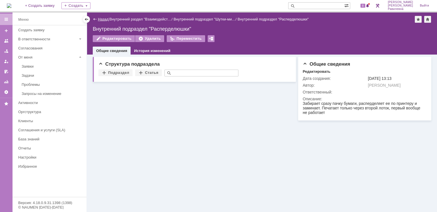
click at [101, 19] on link "Назад" at bounding box center [103, 19] width 11 height 4
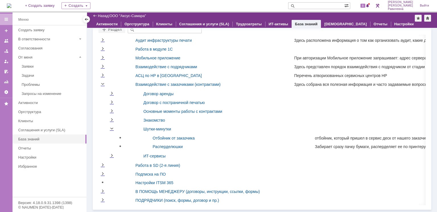
scroll to position [20, 0]
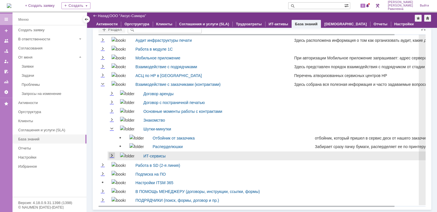
click at [113, 155] on link "Expand" at bounding box center [112, 156] width 6 height 5
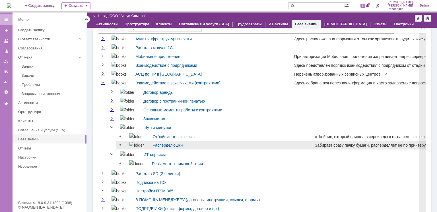
scroll to position [30, 0]
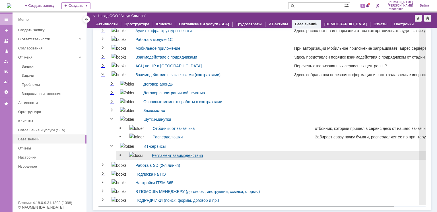
click at [166, 153] on link "Регламент взаимодействия" at bounding box center [177, 155] width 51 height 5
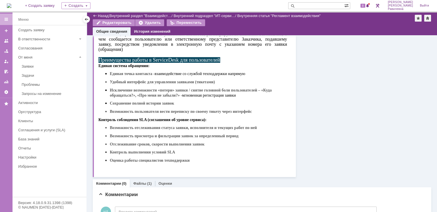
scroll to position [182, 0]
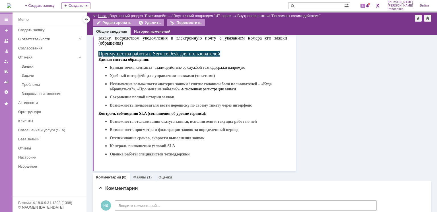
click at [105, 14] on link "Назад" at bounding box center [103, 16] width 11 height 4
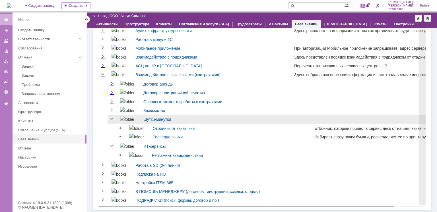
scroll to position [30, 0]
click at [110, 118] on link "Collapse" at bounding box center [112, 119] width 6 height 5
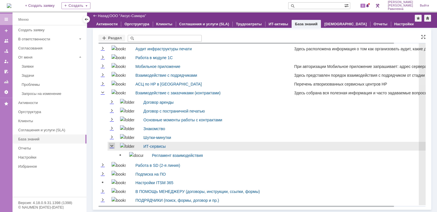
click at [112, 146] on link "Collapse" at bounding box center [112, 146] width 6 height 5
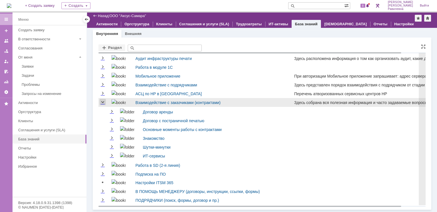
click at [103, 102] on link "Collapse" at bounding box center [103, 102] width 6 height 5
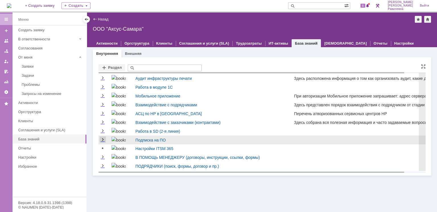
click at [103, 141] on link "Expand" at bounding box center [103, 140] width 6 height 5
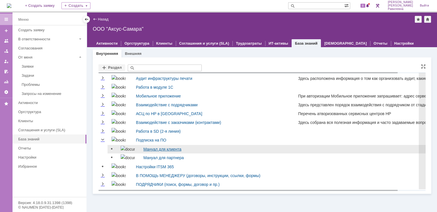
click at [162, 150] on link "Мануал для клиента" at bounding box center [162, 149] width 38 height 5
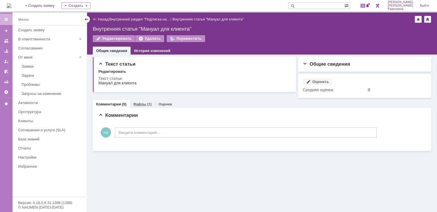
click at [145, 105] on link "Файлы" at bounding box center [139, 104] width 13 height 4
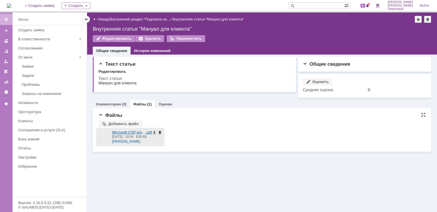
click at [106, 138] on div at bounding box center [103, 137] width 11 height 14
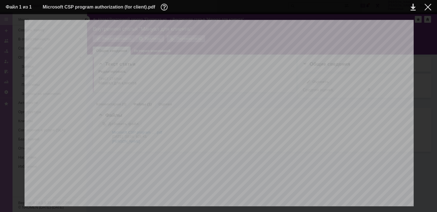
scroll to position [387, 0]
click at [426, 5] on div at bounding box center [428, 7] width 7 height 7
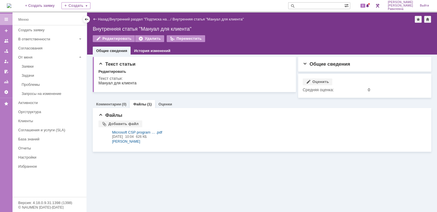
click at [97, 19] on div "Назад" at bounding box center [101, 19] width 16 height 4
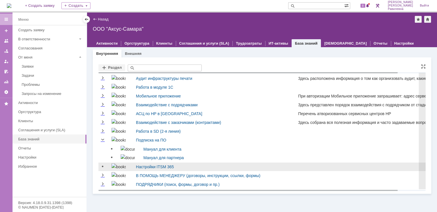
click at [102, 170] on link at bounding box center [103, 166] width 7 height 7
click at [102, 168] on link at bounding box center [103, 166] width 7 height 7
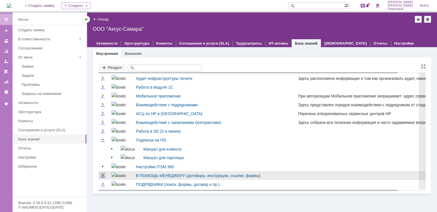
click at [102, 178] on link "Expand" at bounding box center [103, 175] width 6 height 5
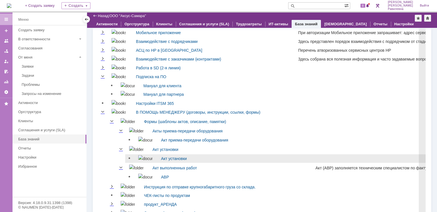
scroll to position [46, 0]
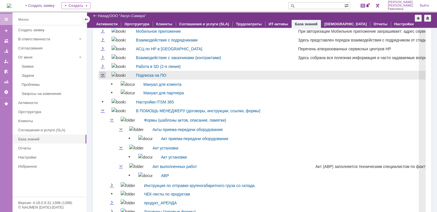
click at [103, 76] on link "Collapse" at bounding box center [103, 75] width 6 height 5
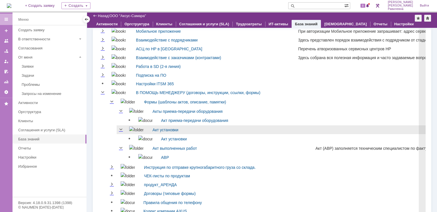
scroll to position [91, 0]
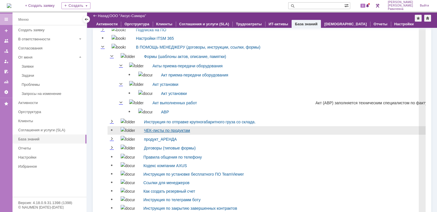
click at [162, 130] on link "ЧЕК-листы по продуктам" at bounding box center [167, 130] width 46 height 5
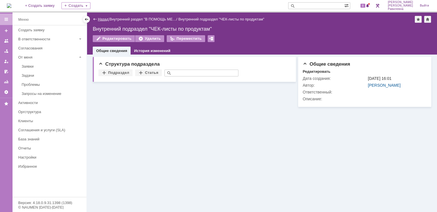
click at [105, 18] on link "Назад" at bounding box center [103, 19] width 11 height 4
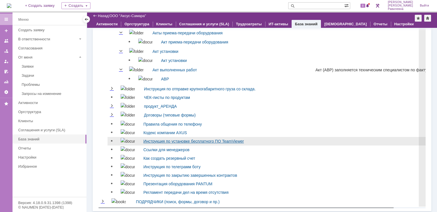
scroll to position [129, 0]
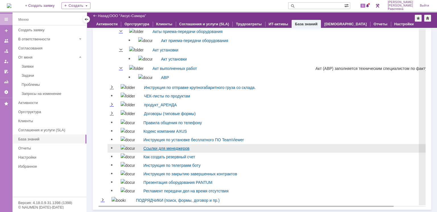
click at [156, 146] on link "Ссылки для менеджеров" at bounding box center [166, 148] width 46 height 5
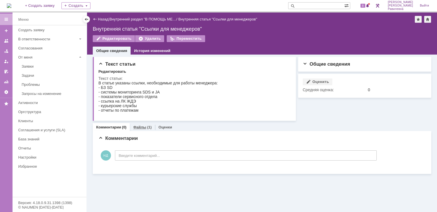
click at [141, 126] on link "Файлы" at bounding box center [139, 127] width 13 height 4
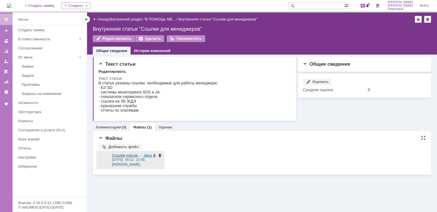
click at [104, 161] on div at bounding box center [103, 160] width 11 height 14
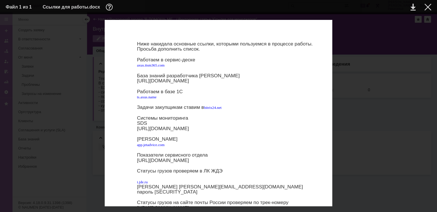
scroll to position [222, 0]
click at [430, 9] on div at bounding box center [428, 7] width 7 height 7
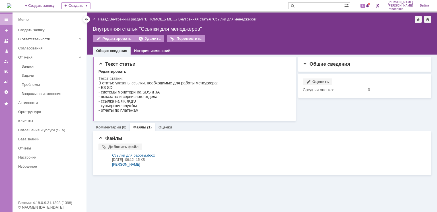
click at [105, 20] on link "Назад" at bounding box center [103, 19] width 11 height 4
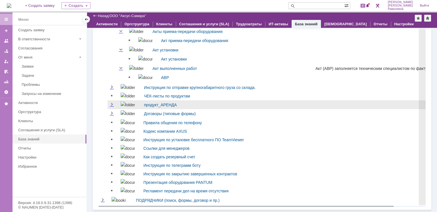
scroll to position [129, 0]
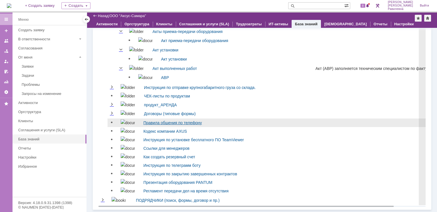
click at [143, 122] on link "Правила общения по телефону" at bounding box center [172, 123] width 59 height 5
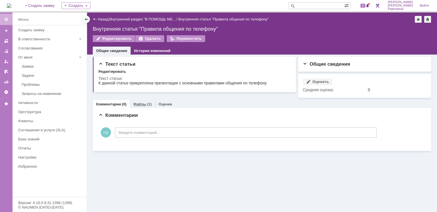
click at [142, 105] on link "Файлы" at bounding box center [139, 104] width 13 height 4
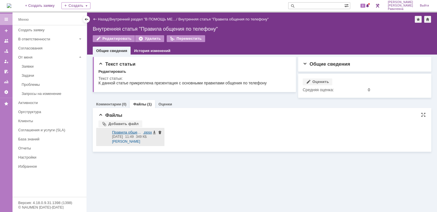
click at [105, 135] on div at bounding box center [103, 137] width 11 height 14
click at [99, 18] on link "Назад" at bounding box center [103, 19] width 11 height 4
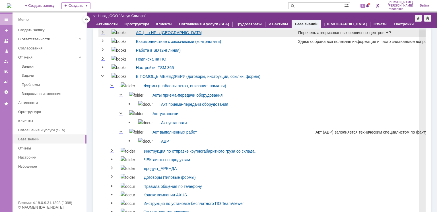
scroll to position [91, 0]
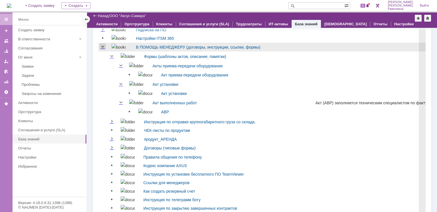
click at [102, 46] on link "Collapse" at bounding box center [103, 47] width 6 height 5
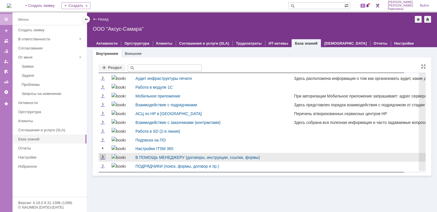
click at [103, 158] on link "Expand" at bounding box center [103, 157] width 6 height 5
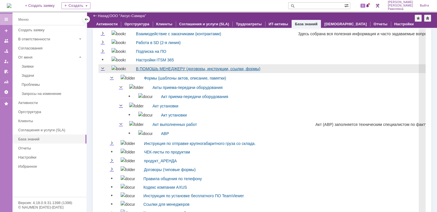
scroll to position [91, 0]
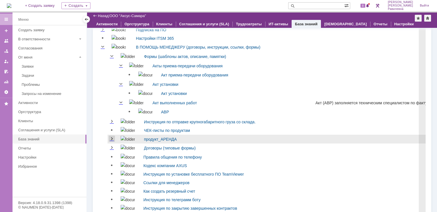
click at [113, 140] on link "Expand" at bounding box center [112, 139] width 6 height 5
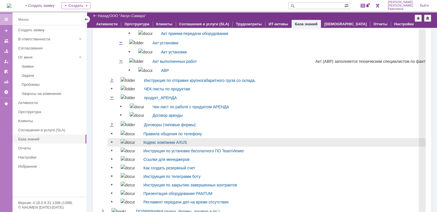
scroll to position [137, 0]
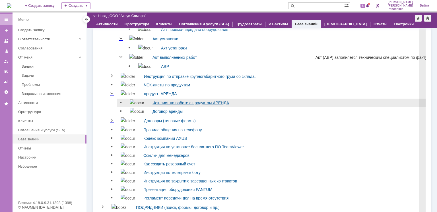
click at [168, 105] on link "Чек-лист по работе с продуктом АРЕНДА" at bounding box center [191, 103] width 77 height 5
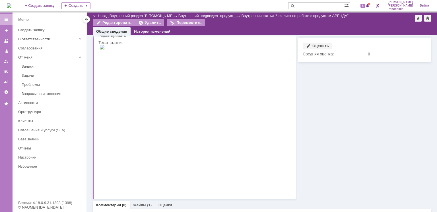
scroll to position [23, 0]
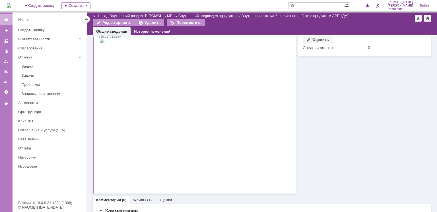
click at [98, 16] on div "Назад" at bounding box center [101, 16] width 16 height 4
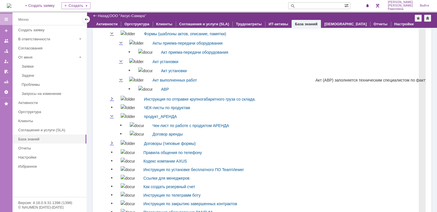
scroll to position [137, 0]
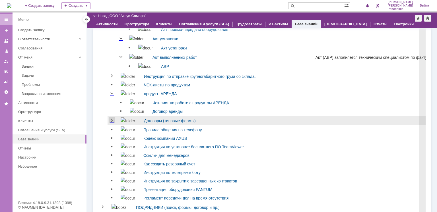
click at [111, 123] on link "Expand" at bounding box center [112, 120] width 6 height 5
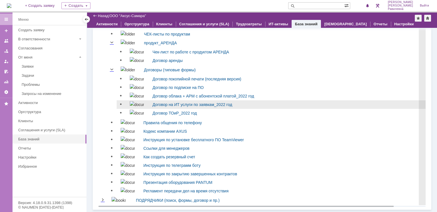
scroll to position [192, 0]
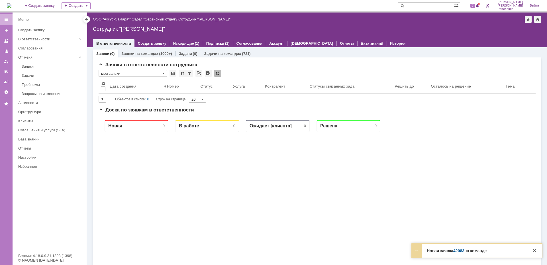
click at [116, 19] on link "ООО "Аксус-Самара"" at bounding box center [111, 19] width 37 height 4
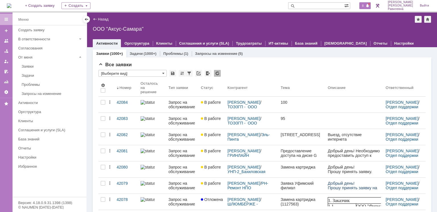
click at [366, 6] on span "8" at bounding box center [363, 6] width 5 height 4
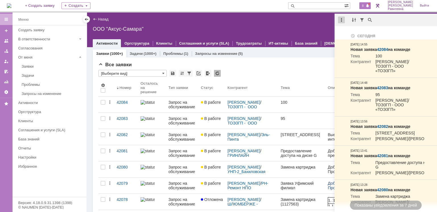
click at [342, 19] on div at bounding box center [341, 20] width 7 height 7
click at [350, 36] on div "Отметить уведомления прочитанными" at bounding box center [381, 34] width 76 height 4
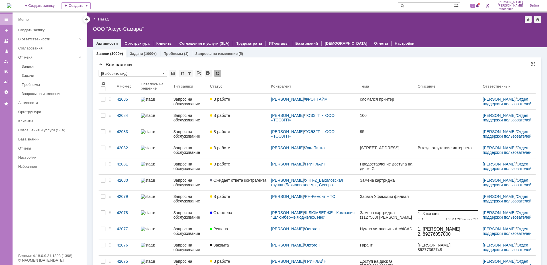
click at [270, 68] on div "Все заявки * [Выберите вид] Результаты поиска: Изменить Сбросить Сортировать по…" at bounding box center [316, 247] width 437 height 370
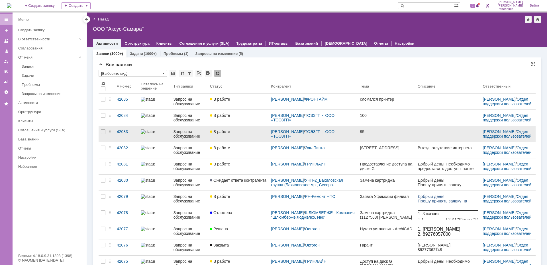
click at [192, 132] on div "Запрос на обслуживание" at bounding box center [189, 134] width 32 height 9
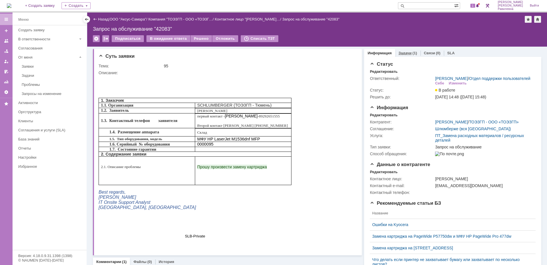
click at [407, 51] on div "Задачи (1)" at bounding box center [407, 53] width 25 height 8
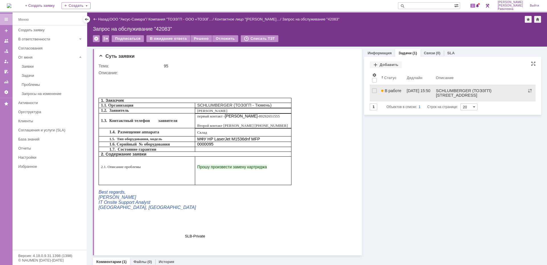
click at [399, 89] on link "В работе" at bounding box center [391, 93] width 25 height 16
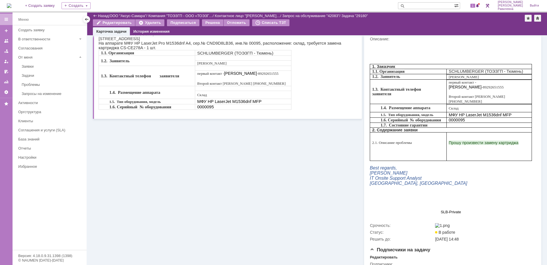
scroll to position [1, 0]
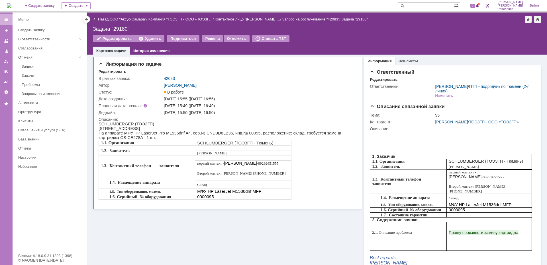
click at [102, 20] on link "Назад" at bounding box center [103, 19] width 11 height 4
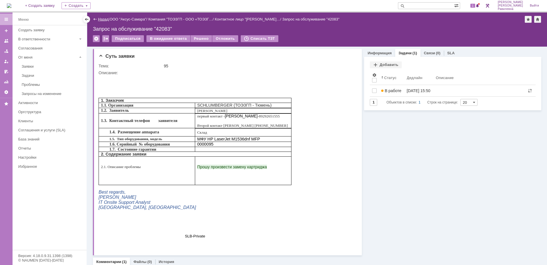
click at [102, 19] on link "Назад" at bounding box center [103, 19] width 11 height 4
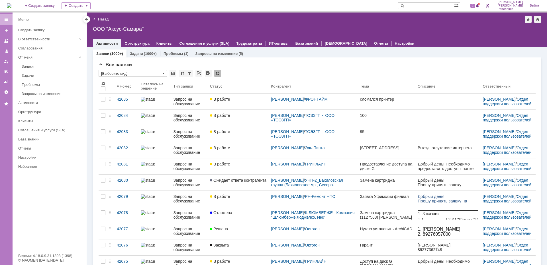
click at [439, 7] on input "text" at bounding box center [426, 5] width 56 height 7
type input "сладпром"
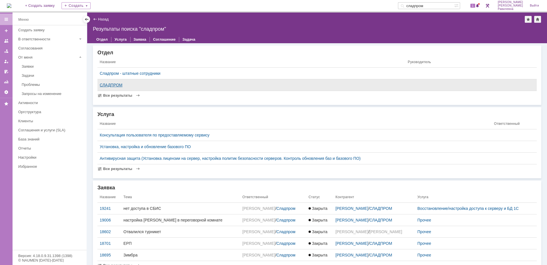
click at [107, 86] on div "СЛАДПРОМ" at bounding box center [251, 85] width 303 height 5
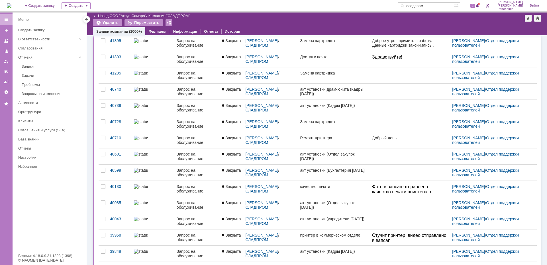
scroll to position [57, 0]
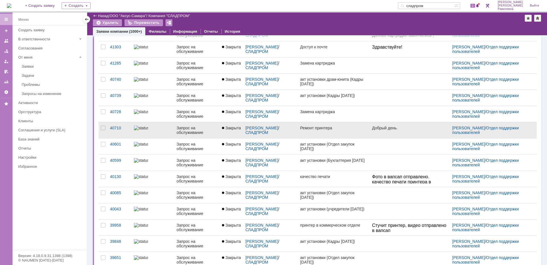
click at [190, 129] on div "Запрос на обслуживание" at bounding box center [196, 130] width 41 height 9
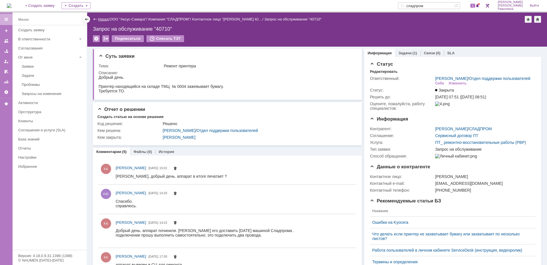
click at [101, 19] on link "Назад" at bounding box center [103, 19] width 11 height 4
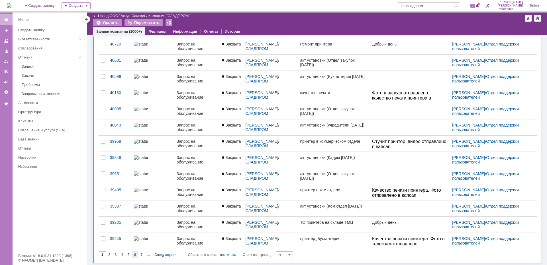
click at [136, 253] on div "6" at bounding box center [135, 255] width 7 height 7
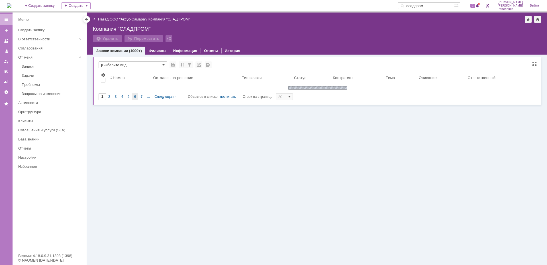
type input "6"
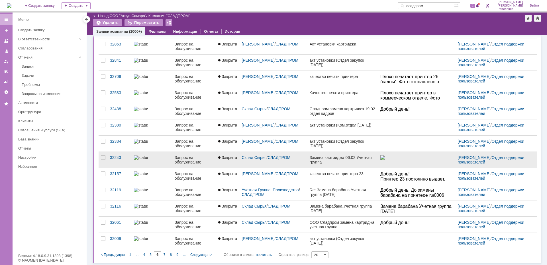
click at [186, 163] on div "Запрос на обслуживание" at bounding box center [194, 159] width 39 height 9
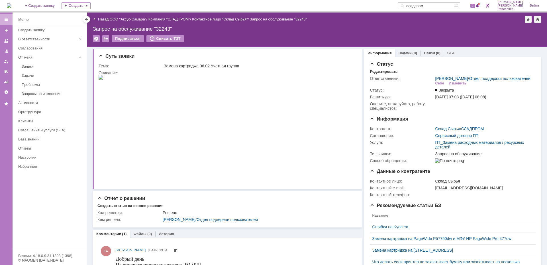
click at [104, 19] on link "Назад" at bounding box center [103, 19] width 11 height 4
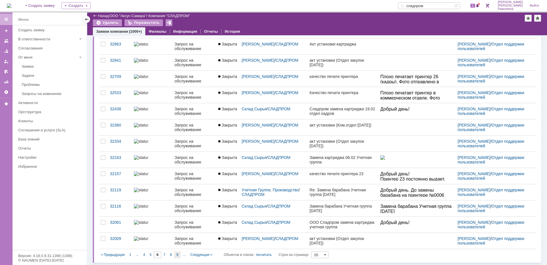
click at [176, 254] on span "9" at bounding box center [177, 255] width 2 height 4
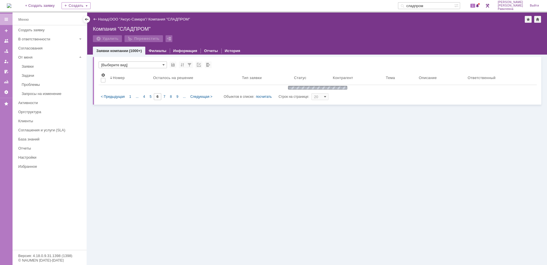
type input "9"
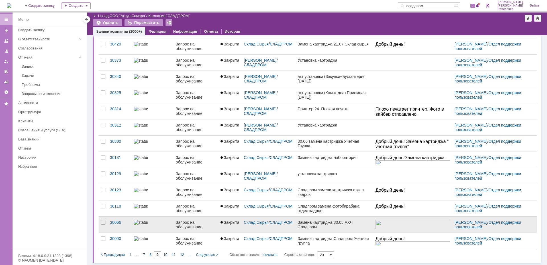
click at [186, 222] on div "Запрос на обслуживание" at bounding box center [196, 224] width 40 height 9
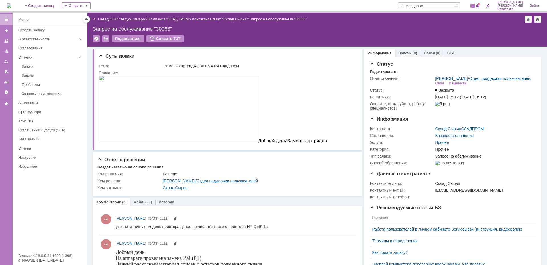
click at [100, 19] on link "Назад" at bounding box center [103, 19] width 11 height 4
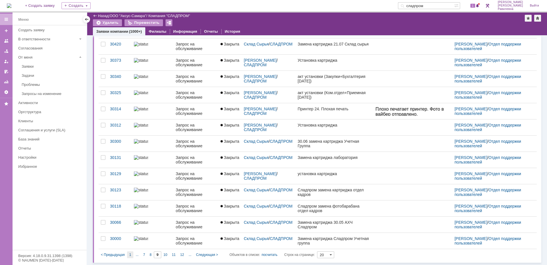
click at [129, 254] on div "1" at bounding box center [130, 255] width 7 height 7
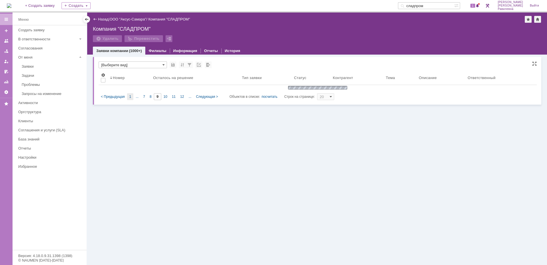
type input "1"
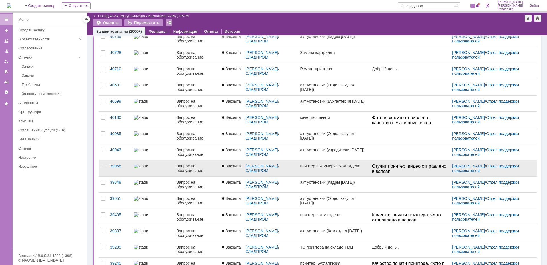
click at [143, 169] on img at bounding box center [141, 166] width 14 height 5
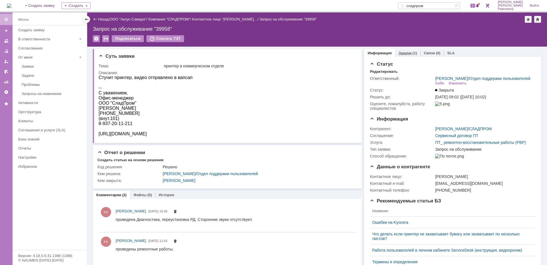
click at [407, 51] on link "Задачи" at bounding box center [404, 53] width 13 height 4
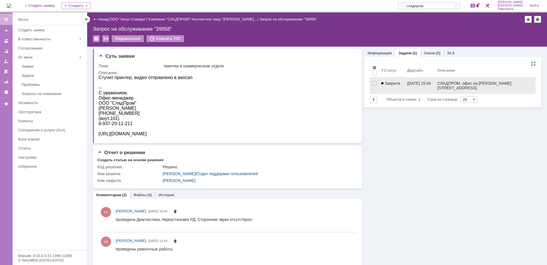
click at [393, 84] on span "Закрыта" at bounding box center [390, 83] width 19 height 5
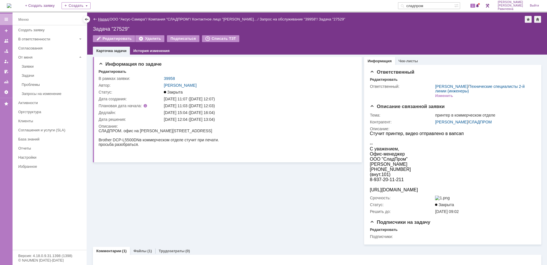
click at [106, 20] on link "Назад" at bounding box center [103, 19] width 11 height 4
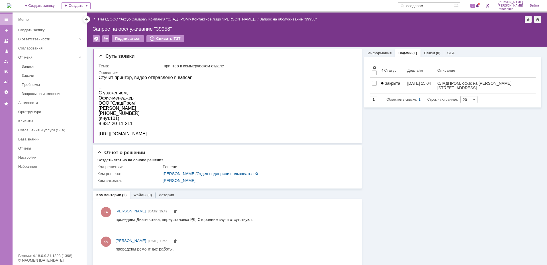
click at [103, 18] on link "Назад" at bounding box center [103, 19] width 11 height 4
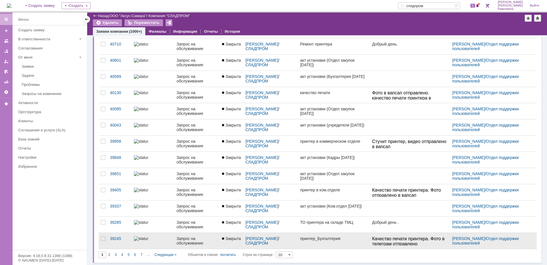
click at [179, 243] on div "Запрос на обслуживание" at bounding box center [196, 241] width 41 height 9
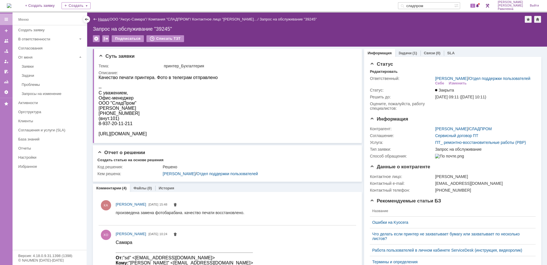
click at [103, 17] on link "Назад" at bounding box center [103, 19] width 11 height 4
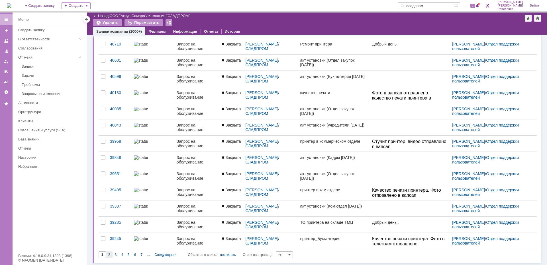
click at [111, 254] on div "2" at bounding box center [109, 255] width 7 height 7
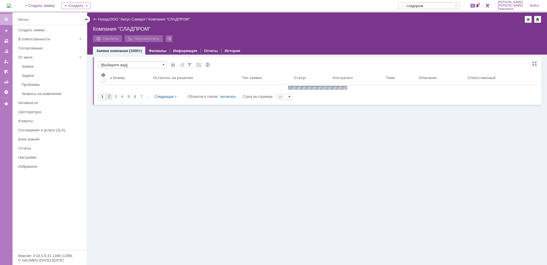
type input "2"
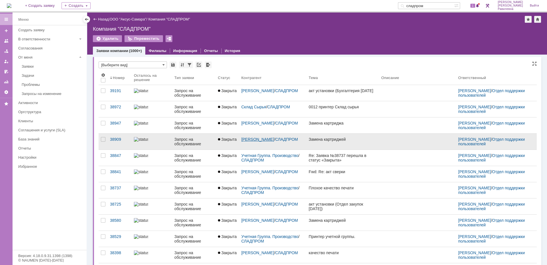
scroll to position [2, 0]
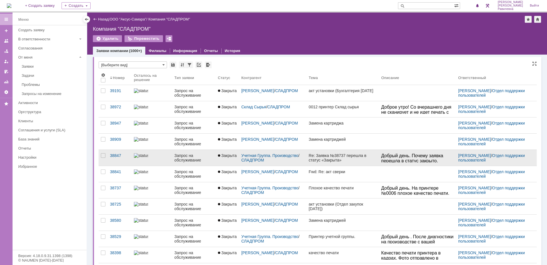
click at [176, 161] on div "Запрос на обслуживание" at bounding box center [193, 157] width 39 height 9
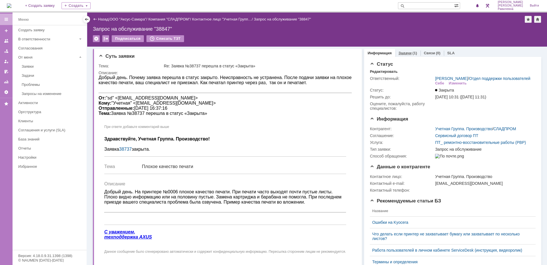
click at [404, 53] on link "Задачи" at bounding box center [404, 53] width 13 height 4
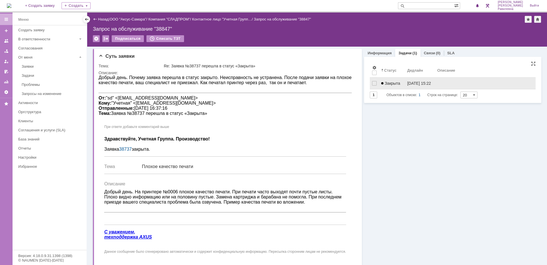
click at [396, 83] on span "Закрыта" at bounding box center [390, 83] width 19 height 5
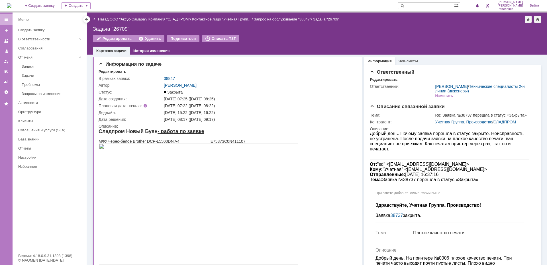
click at [101, 18] on link "Назад" at bounding box center [103, 19] width 11 height 4
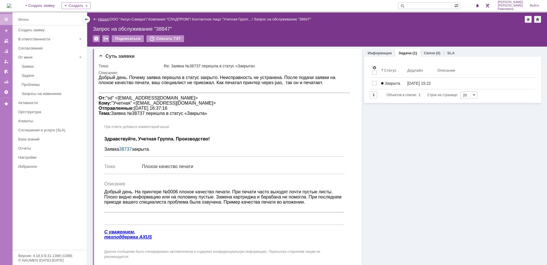
click at [103, 19] on link "Назад" at bounding box center [103, 19] width 11 height 4
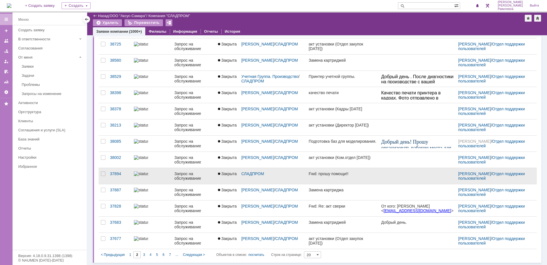
click at [185, 176] on div "Запрос на обслуживание" at bounding box center [193, 176] width 39 height 9
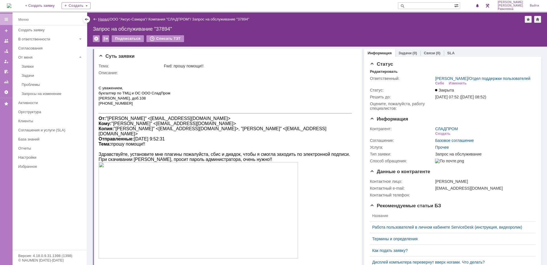
click at [105, 21] on link "Назад" at bounding box center [103, 19] width 11 height 4
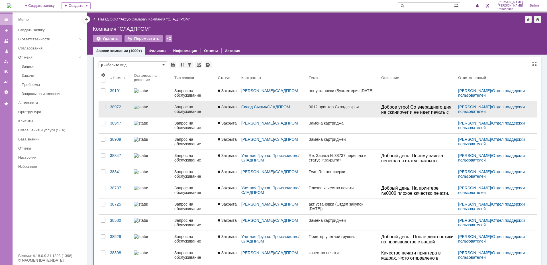
click at [189, 108] on div "Запрос на обслуживание" at bounding box center [193, 109] width 39 height 9
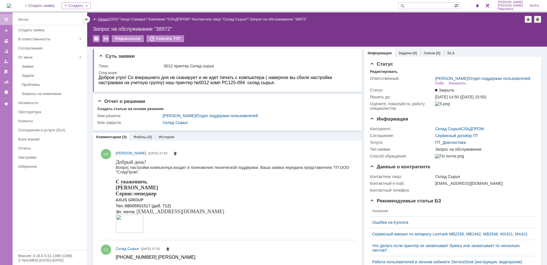
click at [99, 20] on link "Назад" at bounding box center [103, 19] width 11 height 4
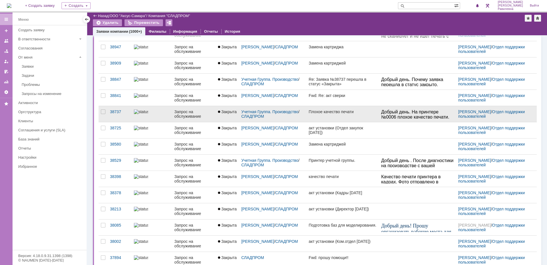
click at [184, 113] on div "Запрос на обслуживание" at bounding box center [193, 114] width 39 height 9
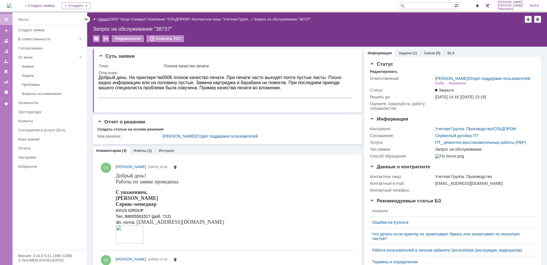
click at [100, 20] on link "Назад" at bounding box center [103, 19] width 11 height 4
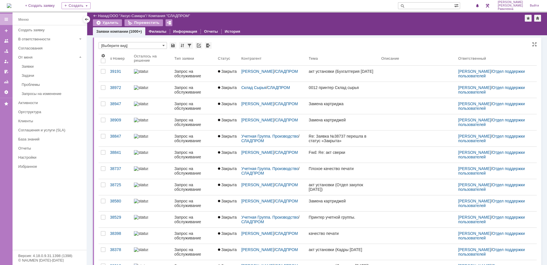
scroll to position [125, 0]
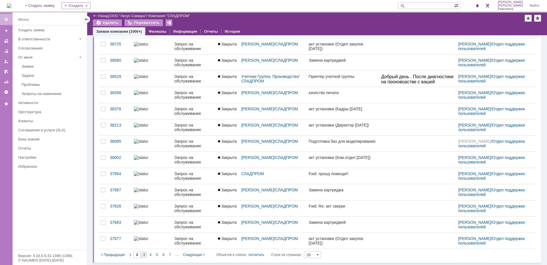
click at [145, 256] on span "3" at bounding box center [144, 255] width 2 height 4
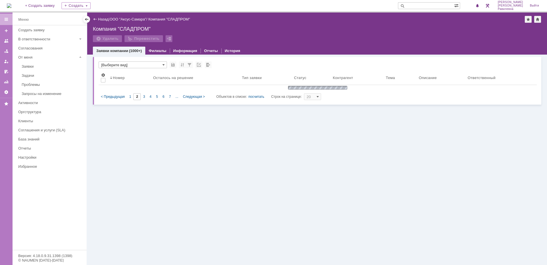
type input "3"
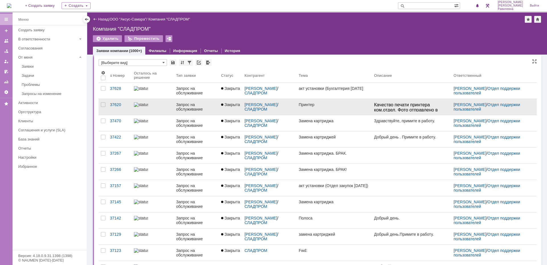
click at [185, 106] on div "Запрос на обслуживание" at bounding box center [196, 106] width 40 height 9
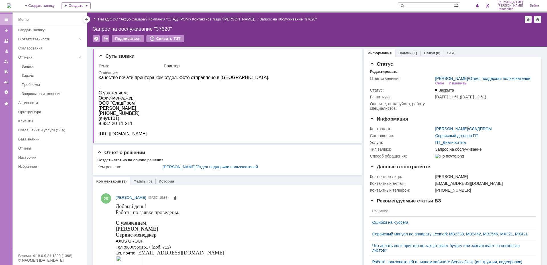
click at [101, 19] on link "Назад" at bounding box center [103, 19] width 11 height 4
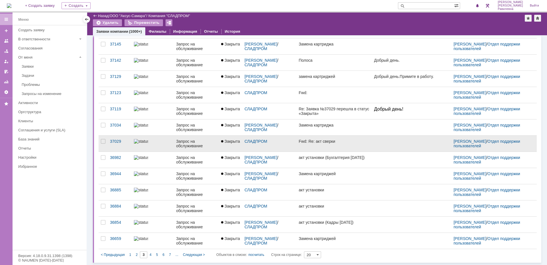
click at [191, 149] on link "Запрос на обслуживание" at bounding box center [196, 144] width 45 height 16
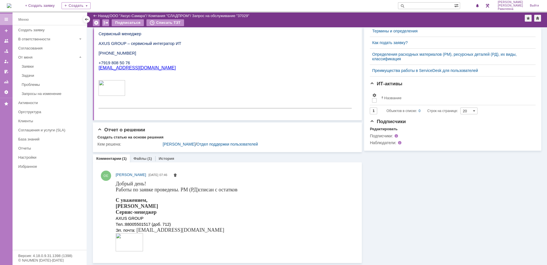
scroll to position [257, 0]
click at [139, 157] on link "Файлы" at bounding box center [139, 158] width 13 height 4
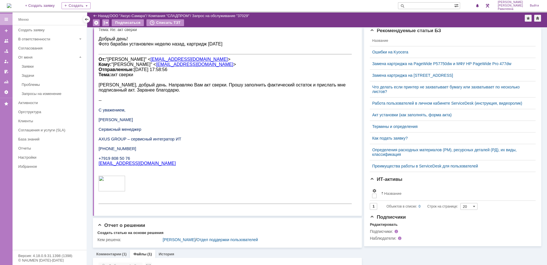
scroll to position [213, 0]
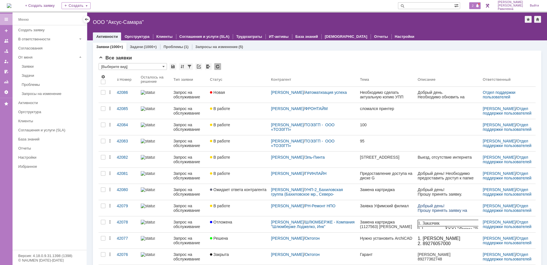
click at [475, 5] on span "2" at bounding box center [472, 6] width 5 height 4
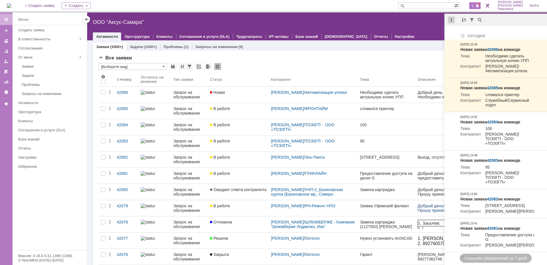
click at [453, 22] on div at bounding box center [451, 20] width 7 height 7
click at [457, 35] on div "Отметить уведомления прочитанными" at bounding box center [490, 34] width 76 height 4
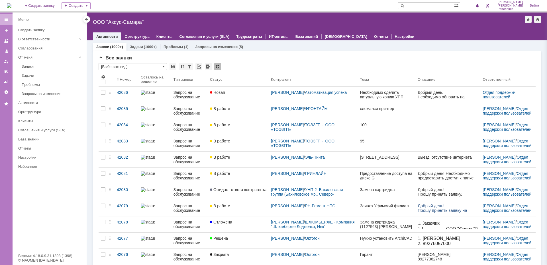
click at [425, 5] on input "text" at bounding box center [426, 5] width 56 height 7
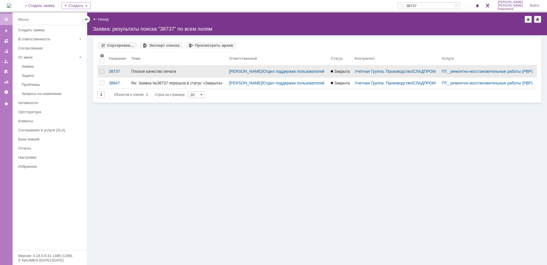
click at [155, 72] on div "Плохое качество печати" at bounding box center [177, 71] width 93 height 5
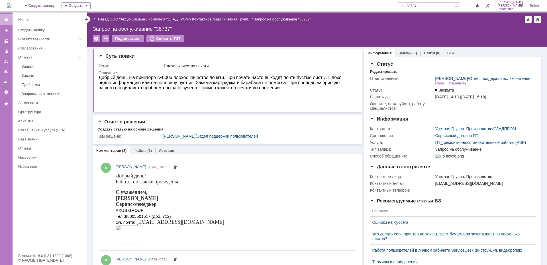
click at [403, 55] on link "Задачи" at bounding box center [404, 53] width 13 height 4
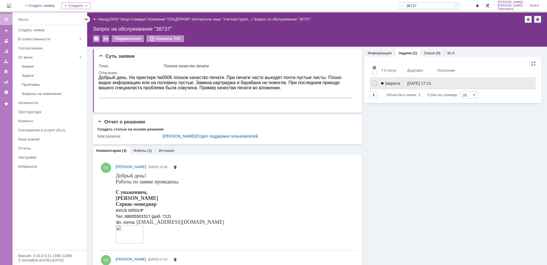
click at [398, 82] on div "Закрыта" at bounding box center [391, 83] width 21 height 5
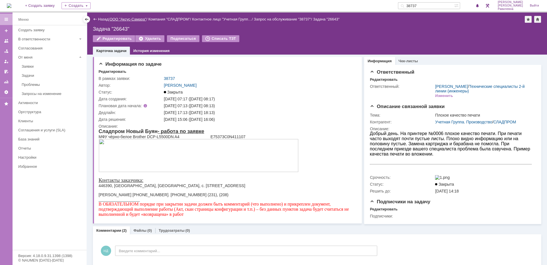
click at [131, 18] on link "ООО "Аксус-Самара"" at bounding box center [128, 19] width 37 height 4
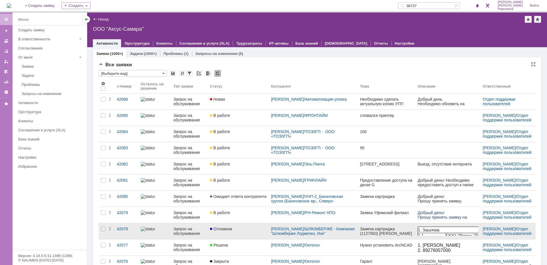
click at [184, 230] on div "Запрос на обслуживание" at bounding box center [189, 231] width 32 height 9
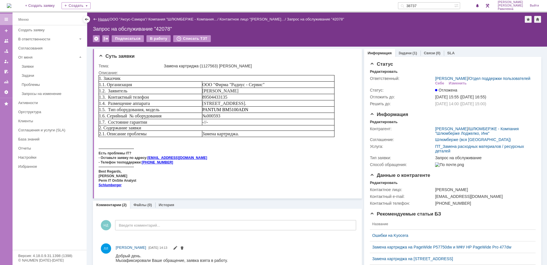
click at [99, 19] on link "Назад" at bounding box center [103, 19] width 11 height 4
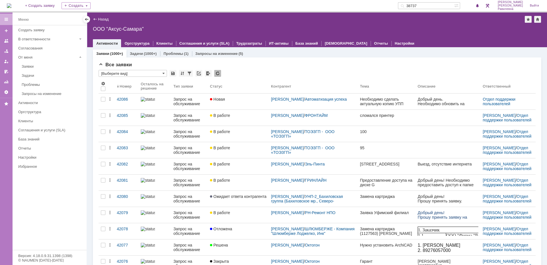
click at [436, 6] on input "38737" at bounding box center [426, 5] width 56 height 7
type input "сладпром"
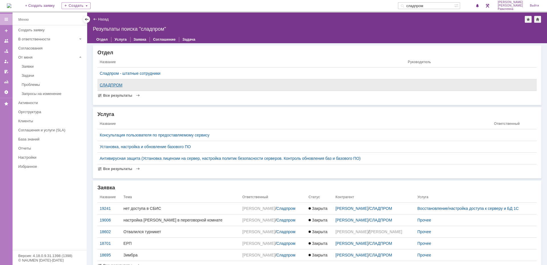
click at [114, 86] on div "СЛАДПРОМ" at bounding box center [251, 85] width 303 height 5
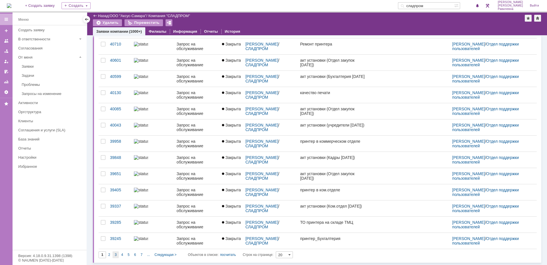
click at [118, 257] on div "3" at bounding box center [115, 255] width 7 height 7
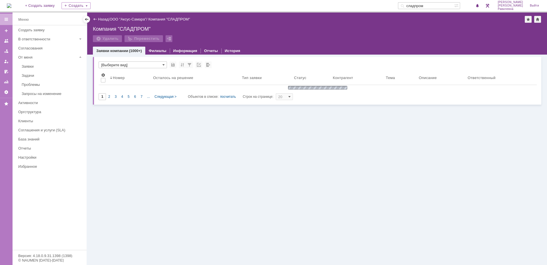
type input "3"
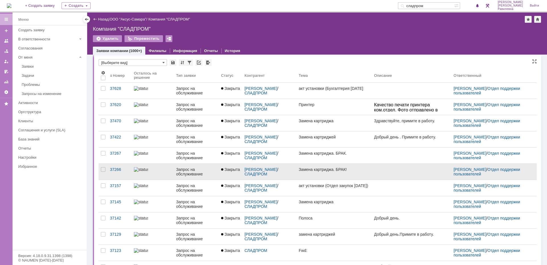
click at [184, 169] on div "Запрос на обслуживание" at bounding box center [196, 171] width 40 height 9
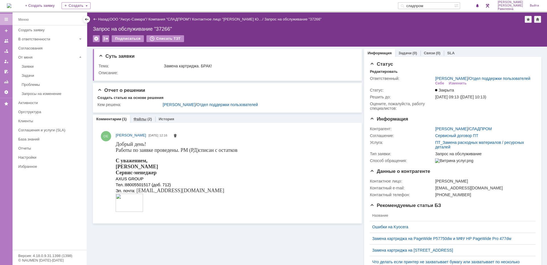
click at [139, 117] on link "Файлы" at bounding box center [139, 119] width 13 height 4
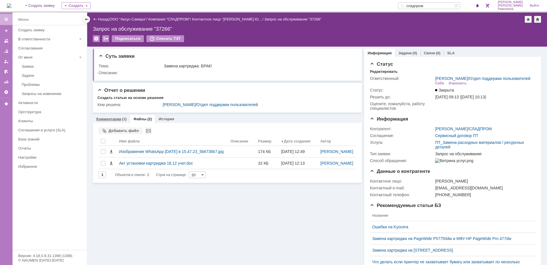
click at [109, 117] on link "Комментарии" at bounding box center [108, 119] width 25 height 4
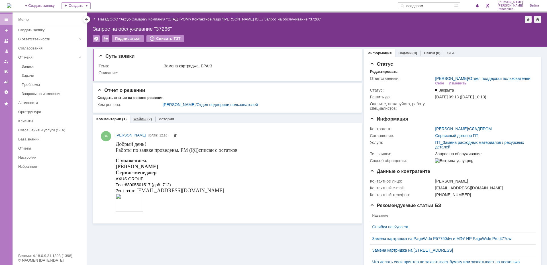
click at [145, 120] on link "Файлы" at bounding box center [139, 119] width 13 height 4
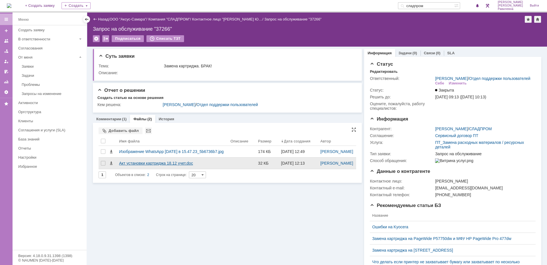
click at [145, 166] on div "Акт установки картриджа 18.12 учет.doc" at bounding box center [172, 163] width 107 height 5
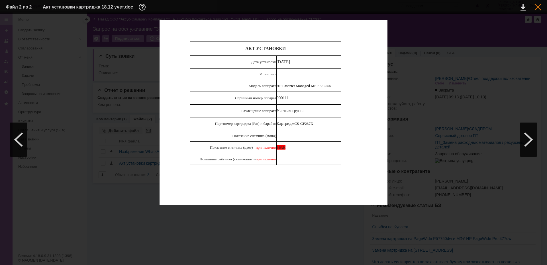
click at [537, 7] on div at bounding box center [537, 7] width 7 height 7
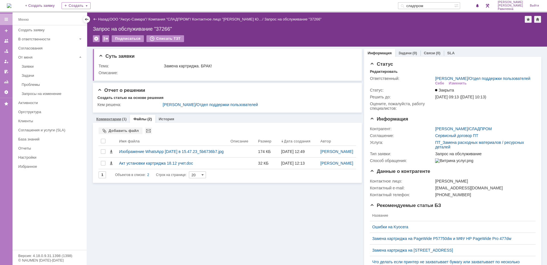
click at [116, 119] on link "Комментарии" at bounding box center [108, 119] width 25 height 4
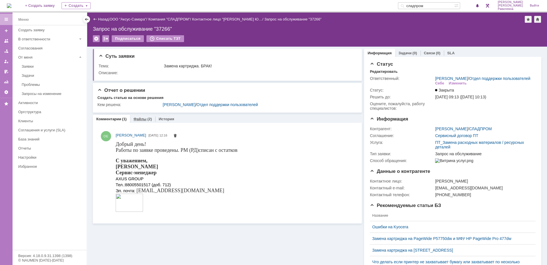
click at [137, 120] on link "Файлы" at bounding box center [139, 119] width 13 height 4
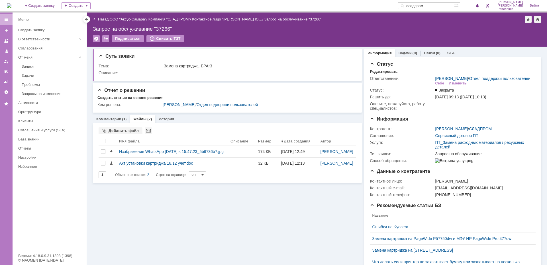
click at [104, 17] on div "Назад | ООО "Аксус-Самара" / Компания "СЛАДПРОМ" / Контактное лицо "Коростелина…" at bounding box center [317, 19] width 448 height 7
click at [103, 18] on link "Назад" at bounding box center [103, 19] width 11 height 4
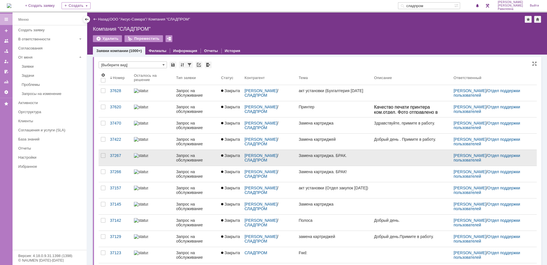
click at [151, 156] on div at bounding box center [153, 155] width 38 height 5
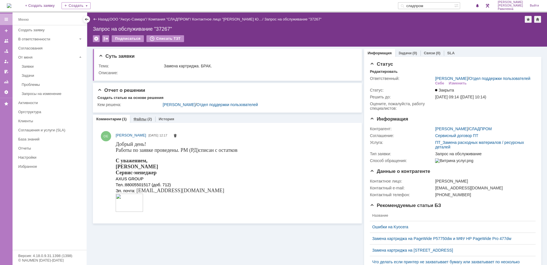
click at [145, 117] on link "Файлы" at bounding box center [139, 119] width 13 height 4
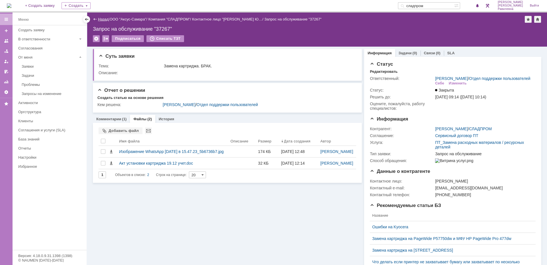
click at [100, 19] on link "Назад" at bounding box center [103, 19] width 11 height 4
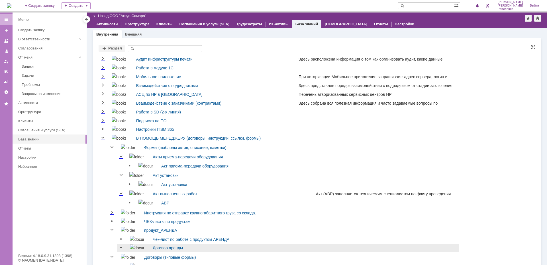
scroll to position [140, 0]
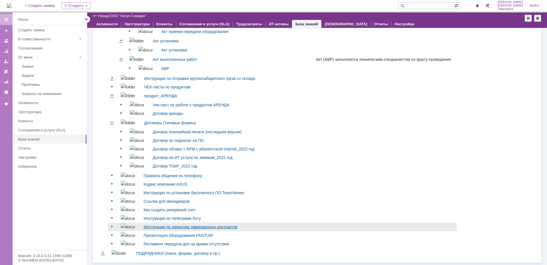
click at [151, 225] on link "Инструкция по закрытию завершенных контрактов" at bounding box center [190, 227] width 94 height 5
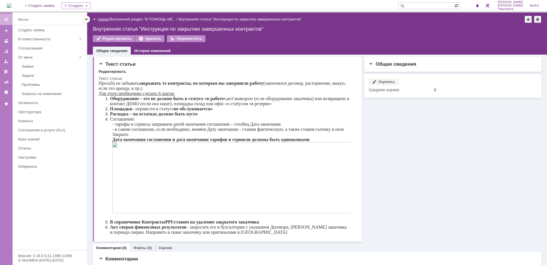
click at [100, 17] on link "Назад" at bounding box center [103, 19] width 11 height 4
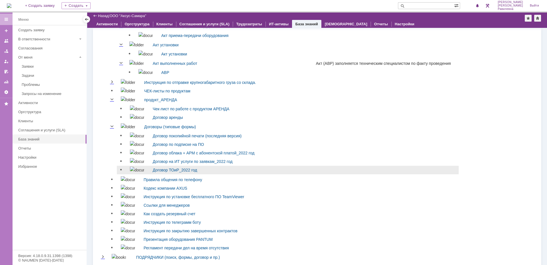
scroll to position [140, 0]
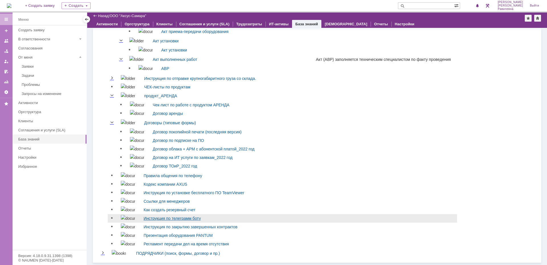
click at [165, 218] on link "Инструкция по телеграмм боту" at bounding box center [171, 218] width 57 height 5
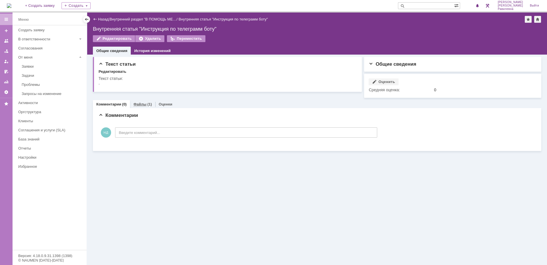
click at [143, 107] on div "Файлы (1)" at bounding box center [142, 104] width 25 height 8
